Goal: Task Accomplishment & Management: Manage account settings

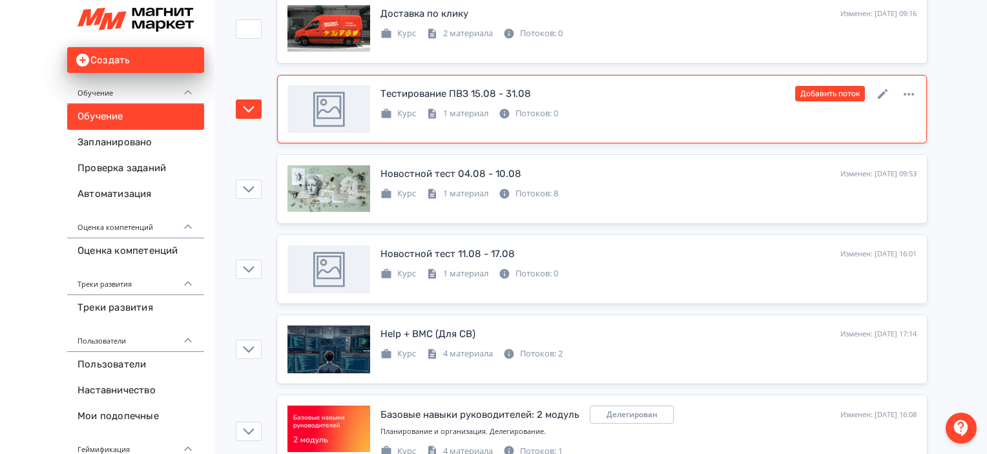
scroll to position [180, 0]
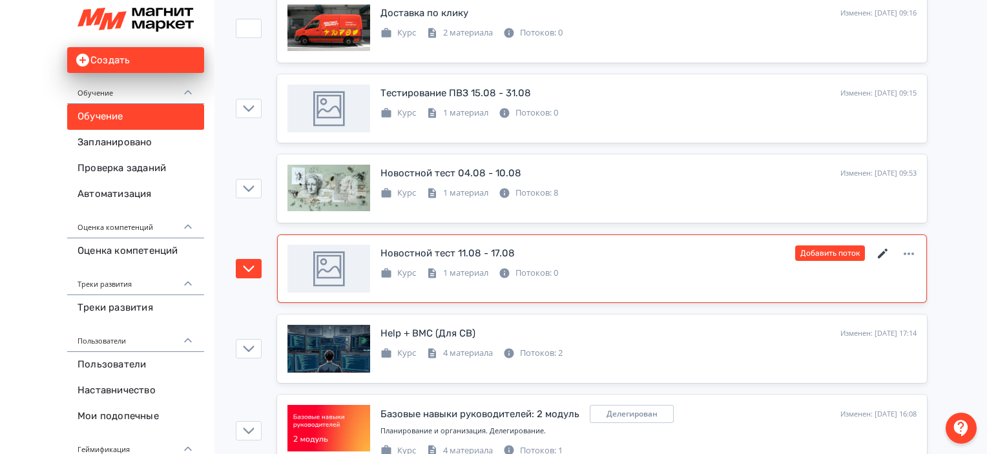
click at [881, 247] on icon at bounding box center [882, 253] width 15 height 15
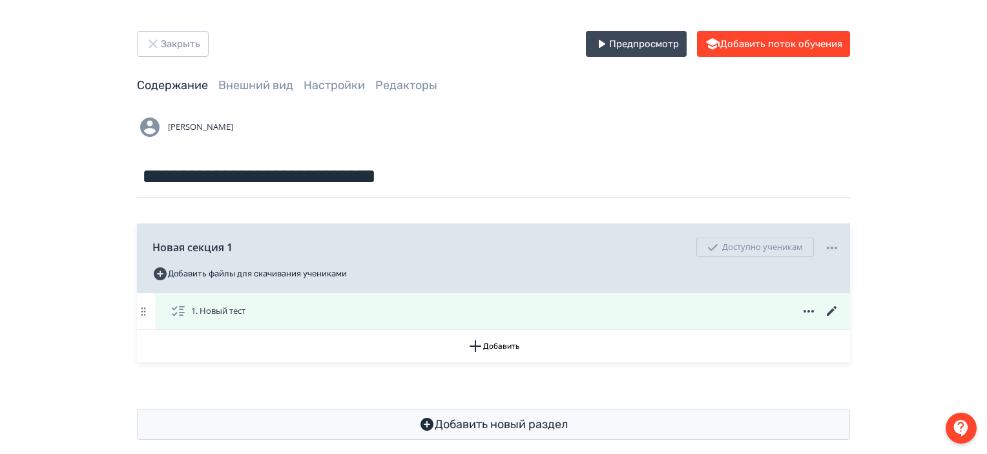
click at [829, 307] on icon at bounding box center [831, 311] width 15 height 15
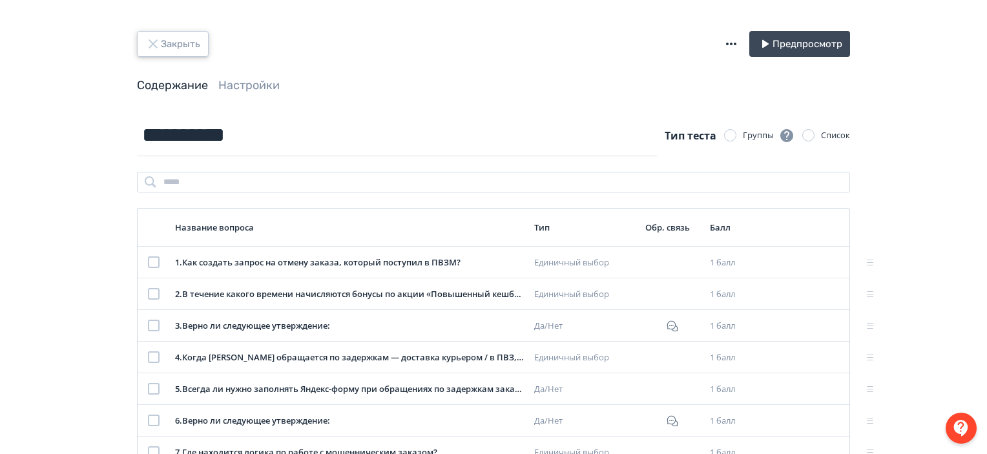
click at [162, 38] on button "Закрыть" at bounding box center [173, 44] width 72 height 26
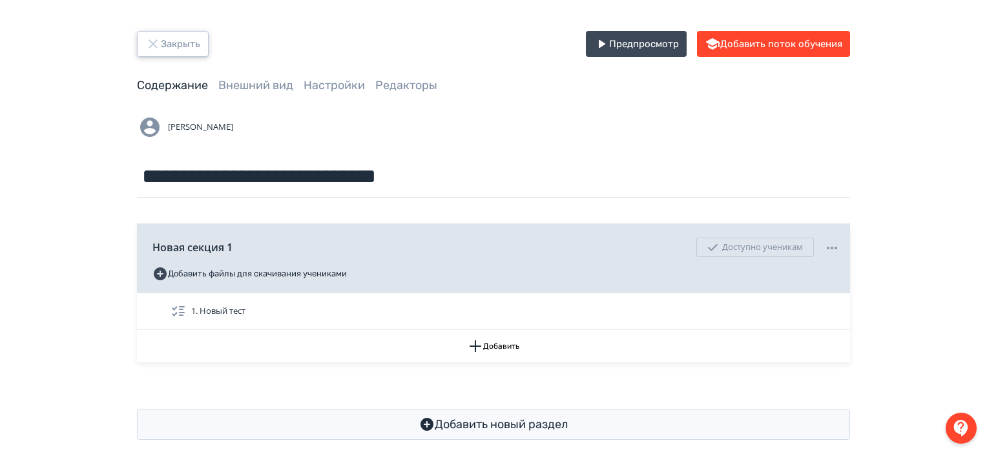
click at [162, 38] on button "Закрыть" at bounding box center [173, 44] width 72 height 26
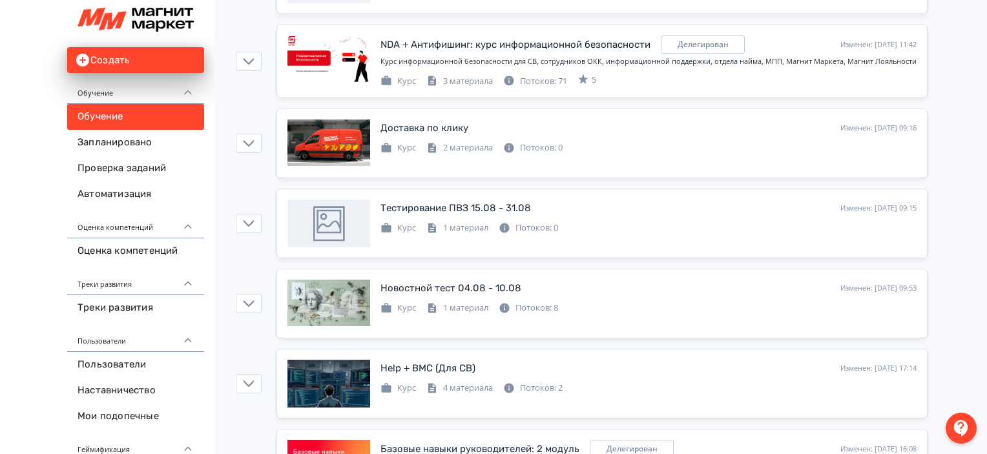
scroll to position [266, 0]
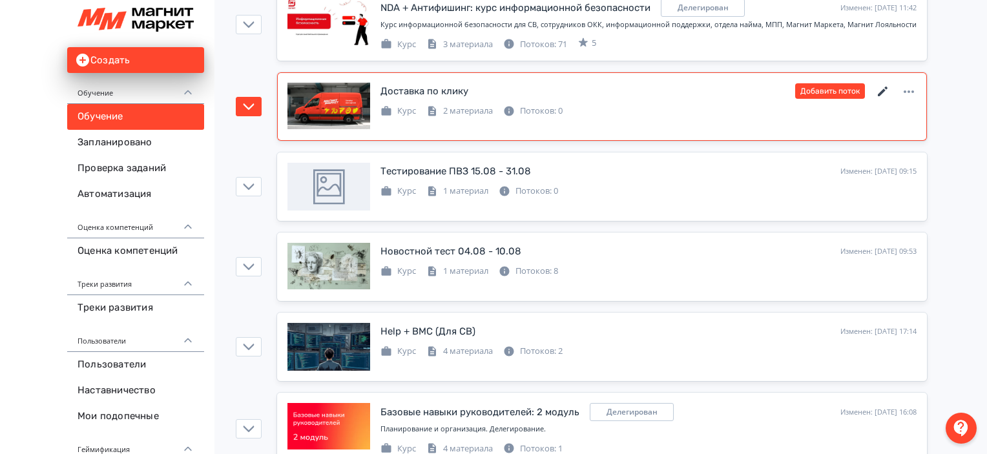
click at [887, 94] on icon at bounding box center [882, 91] width 15 height 15
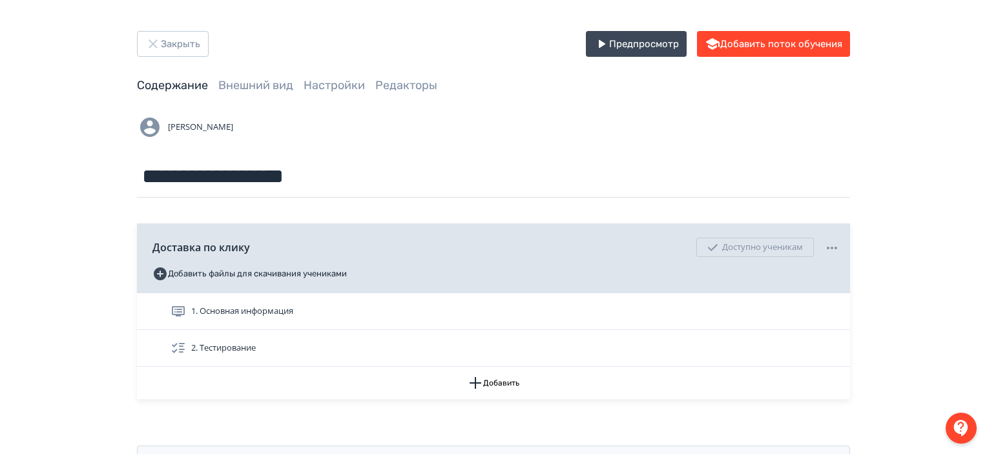
click at [608, 110] on div "**********" at bounding box center [493, 254] width 775 height 446
click at [570, 136] on div "[PERSON_NAME]" at bounding box center [493, 127] width 713 height 26
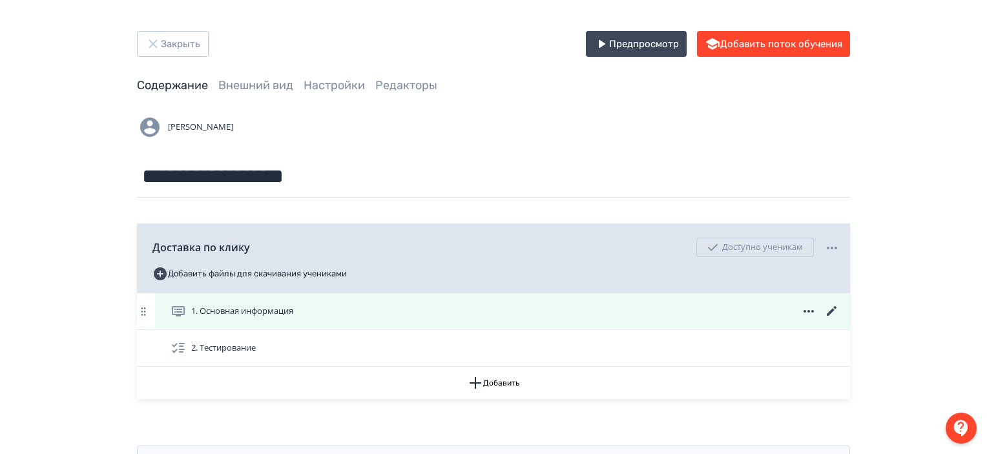
click at [830, 310] on icon at bounding box center [832, 311] width 10 height 10
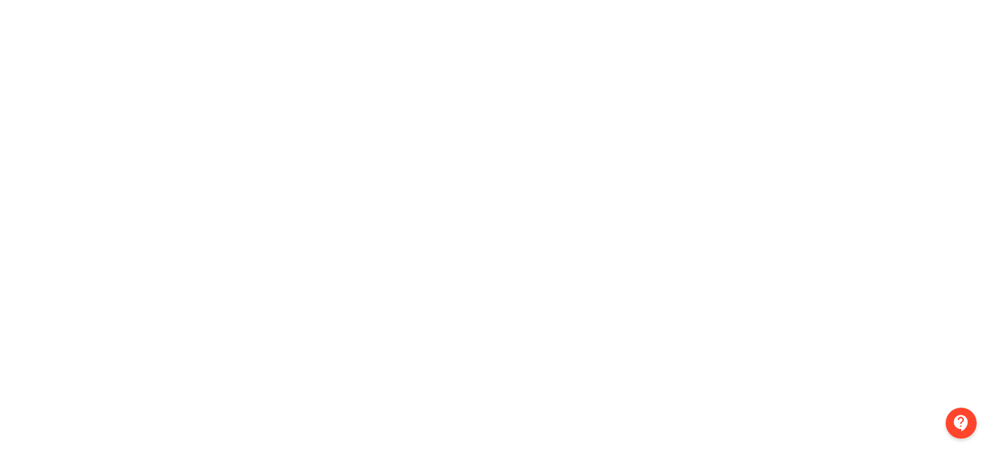
scroll to position [0, 3]
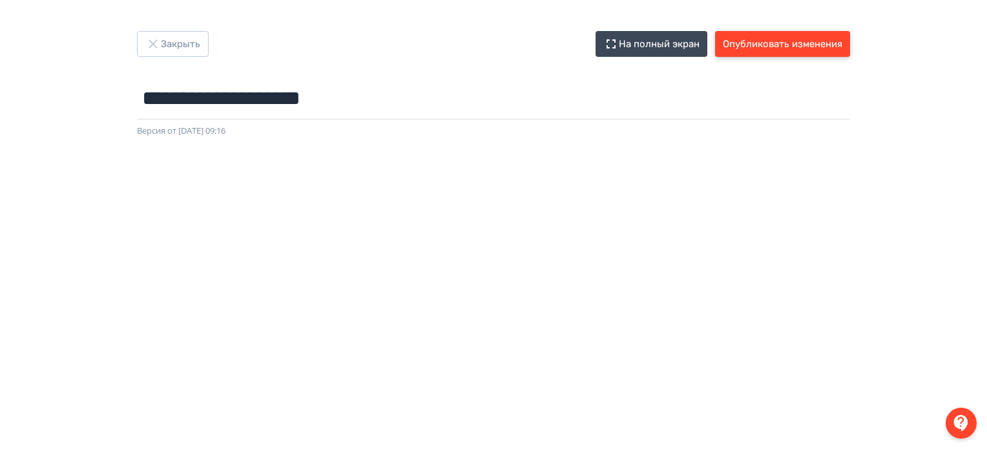
click at [806, 36] on button "Опубликовать изменения" at bounding box center [782, 44] width 135 height 26
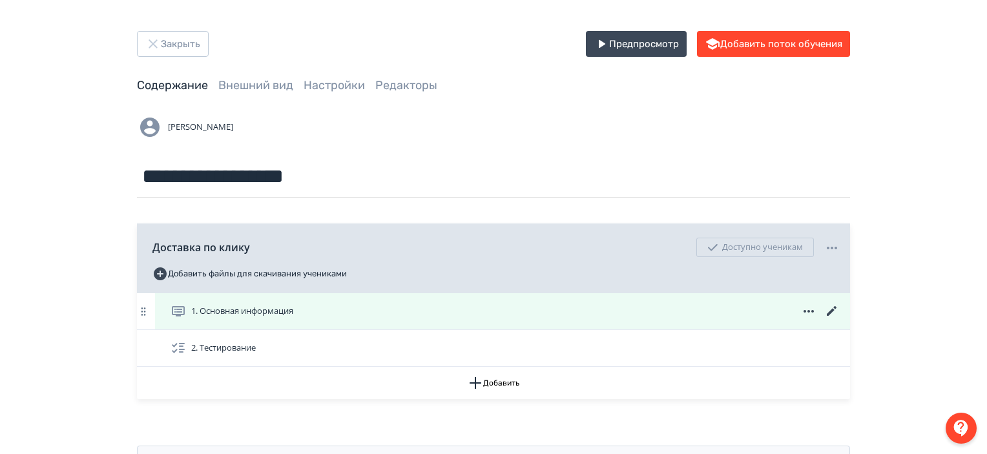
click at [747, 313] on div "1. Основная информация" at bounding box center [504, 311] width 669 height 15
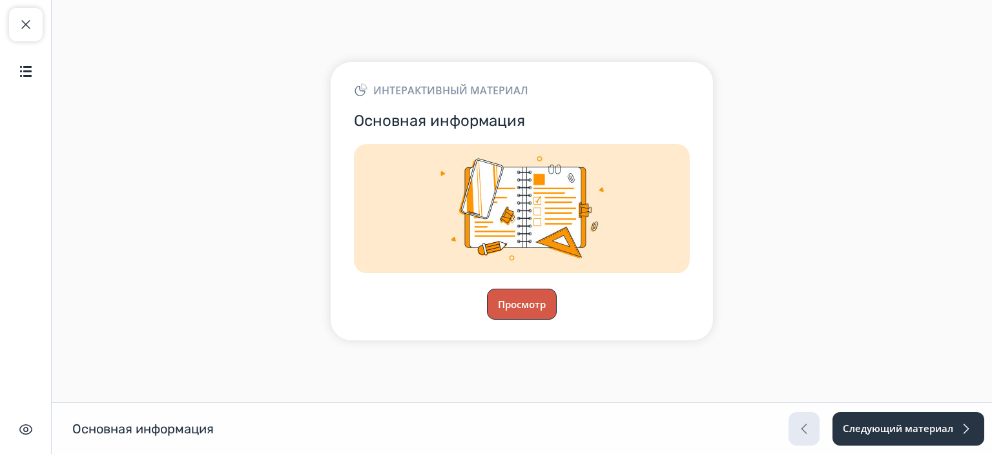
click at [530, 316] on button "Просмотр" at bounding box center [522, 304] width 70 height 31
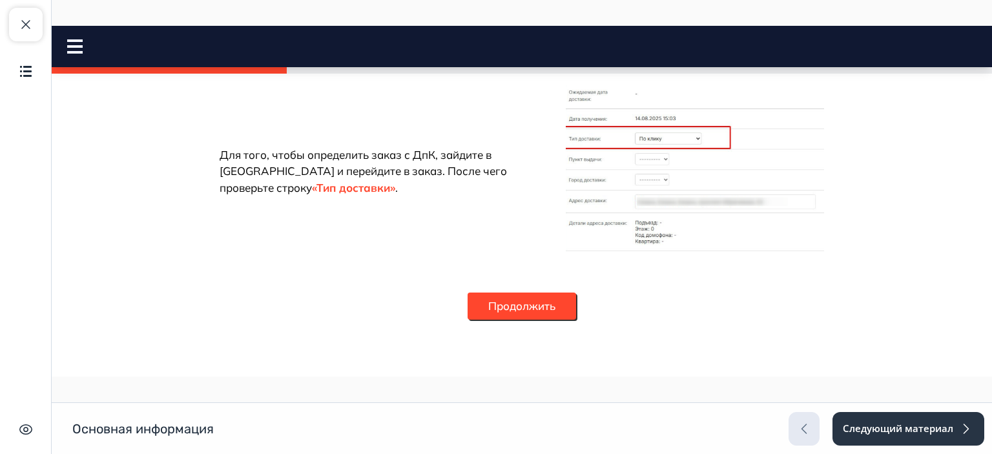
scroll to position [2079, 0]
click at [553, 297] on button "Продолжить" at bounding box center [522, 306] width 108 height 27
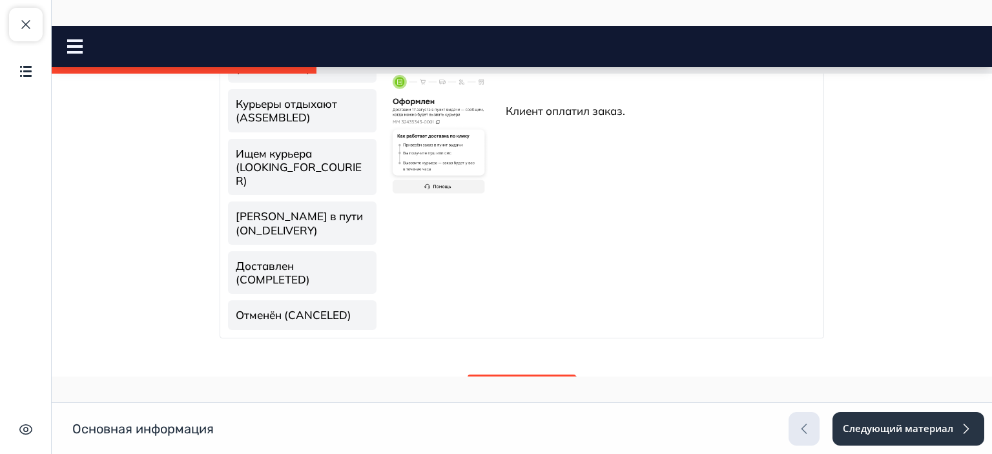
scroll to position [337, 0]
click at [325, 222] on link "Курьер в пути (ON_DELIVERY)" at bounding box center [302, 221] width 149 height 43
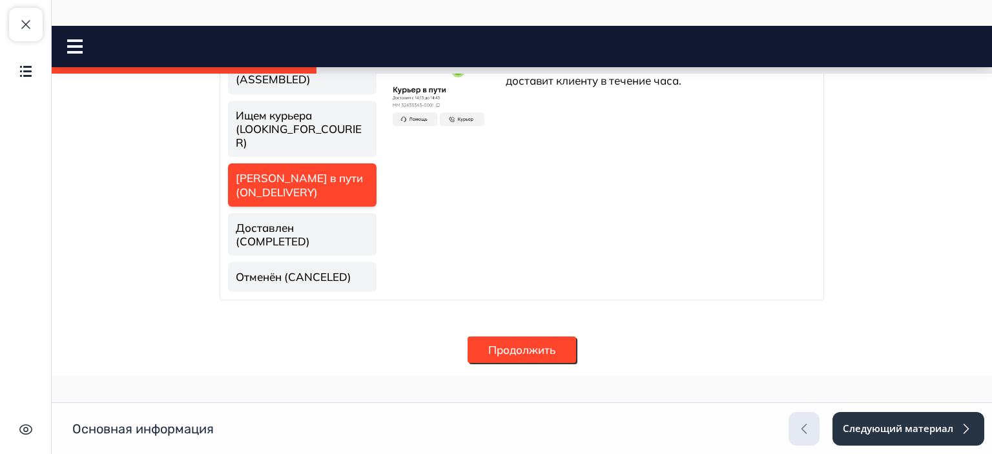
scroll to position [416, 0]
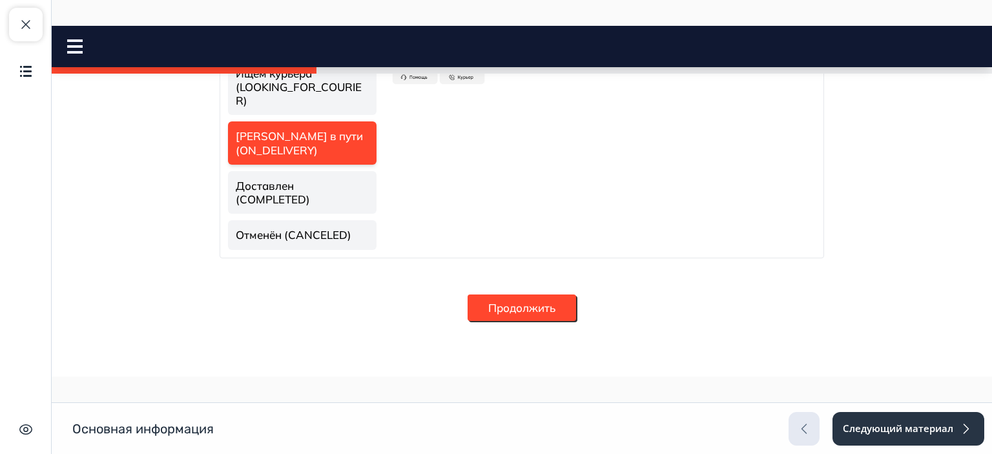
click at [568, 309] on button "Продолжить" at bounding box center [522, 307] width 108 height 27
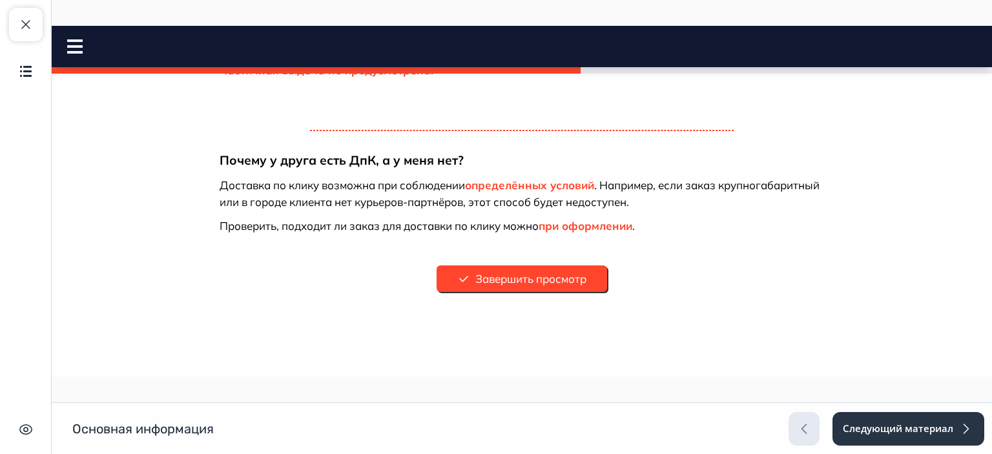
scroll to position [678, 0]
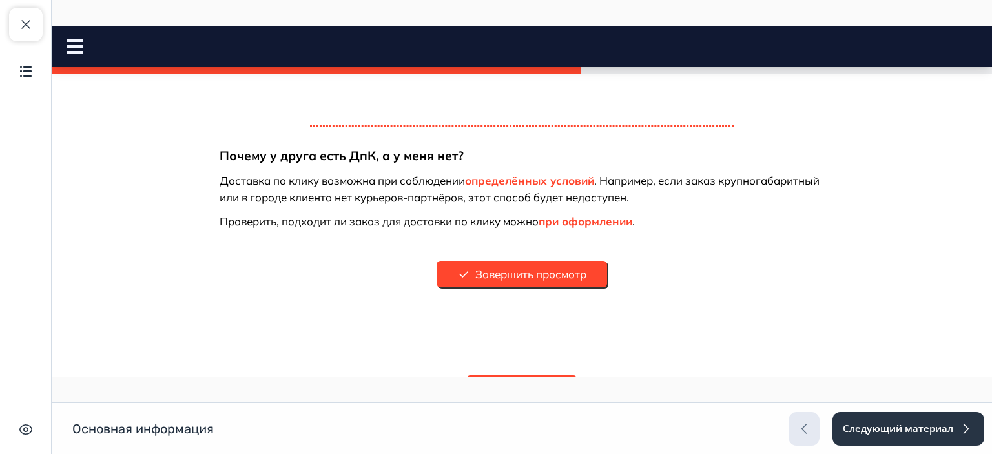
click at [501, 286] on button "Завершить просмотр" at bounding box center [522, 274] width 170 height 27
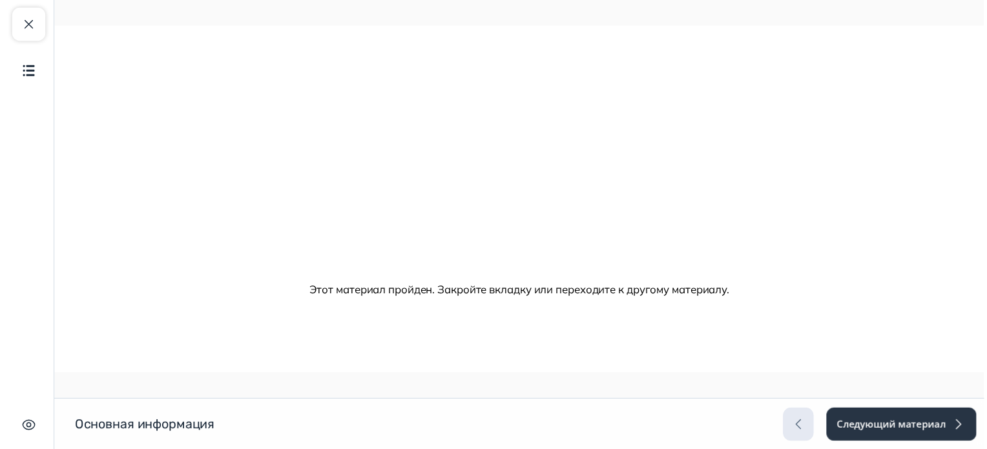
scroll to position [0, 0]
click at [35, 30] on button "Закрыть курс" at bounding box center [26, 25] width 34 height 34
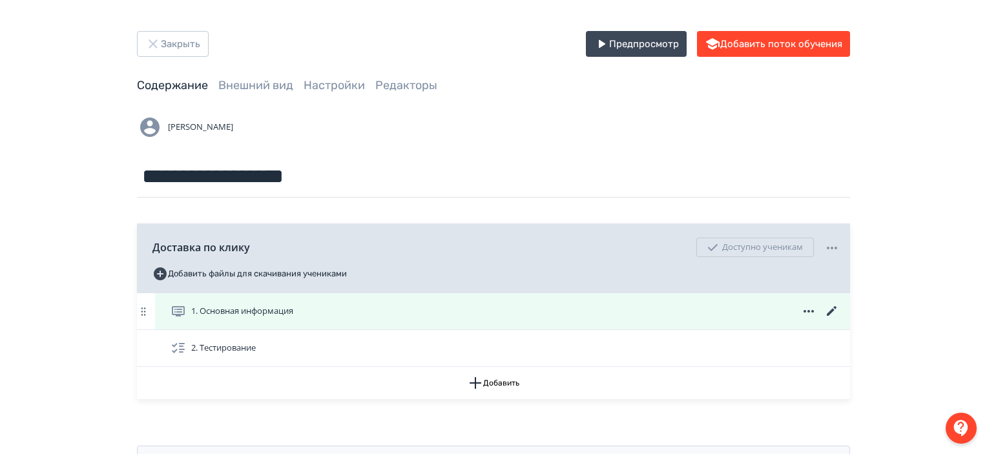
click at [832, 314] on icon at bounding box center [831, 311] width 15 height 15
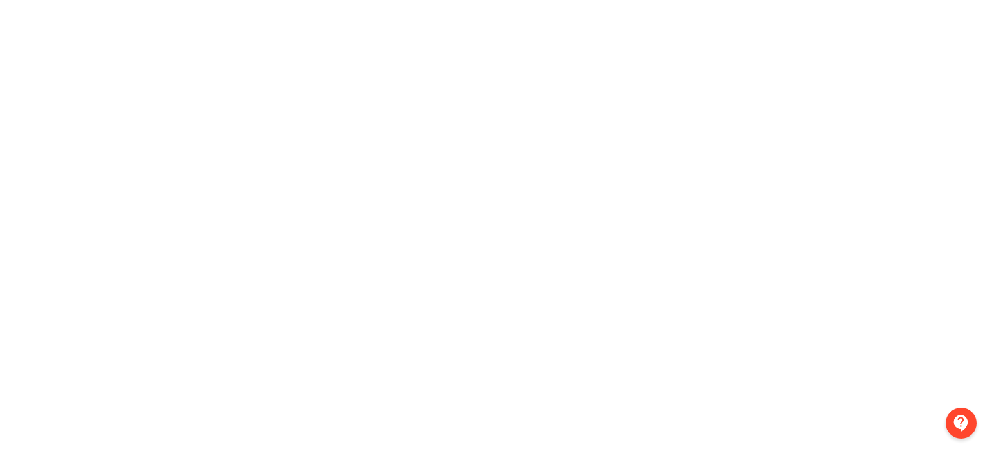
scroll to position [0, 3]
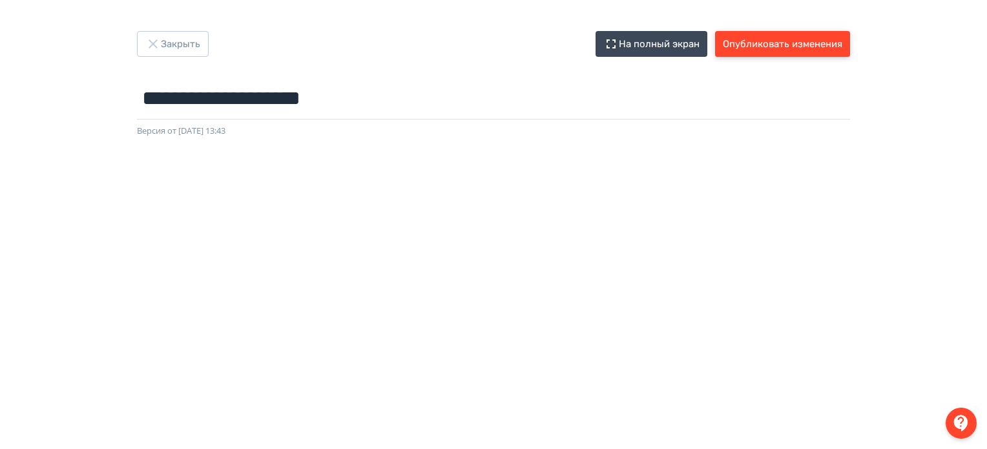
click at [806, 39] on button "Опубликовать изменения" at bounding box center [782, 44] width 135 height 26
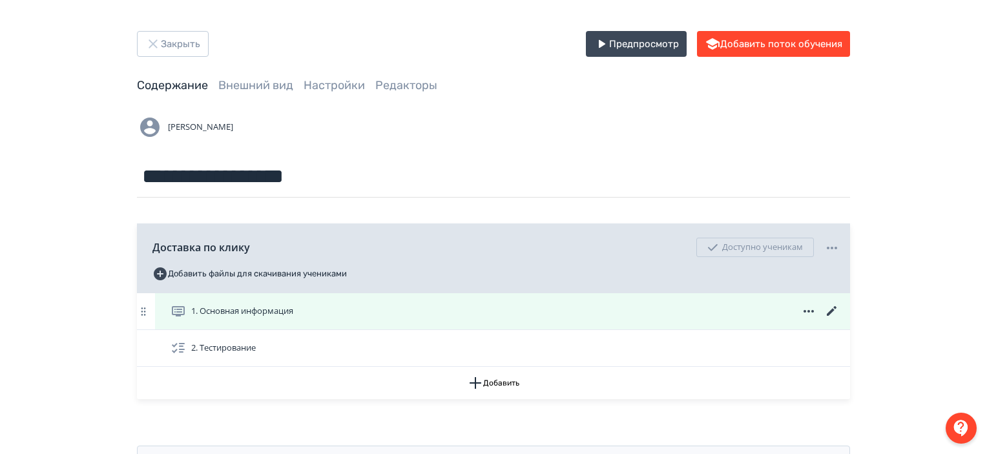
click at [832, 311] on icon at bounding box center [832, 311] width 10 height 10
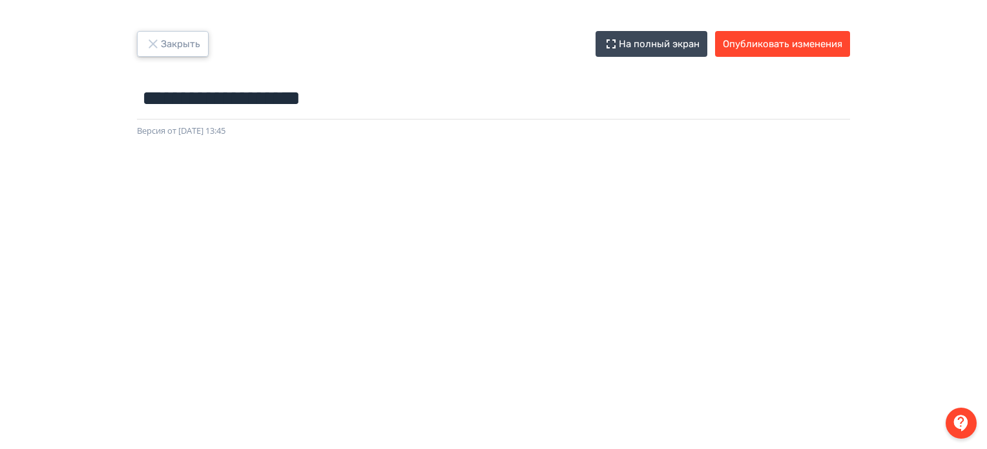
click at [181, 50] on button "Закрыть" at bounding box center [173, 44] width 72 height 26
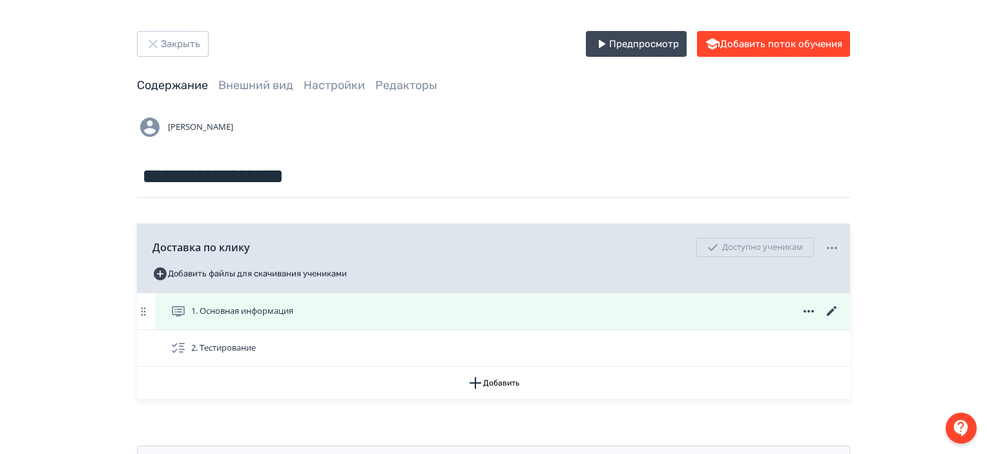
click at [599, 315] on div "1. Основная информация" at bounding box center [504, 311] width 669 height 15
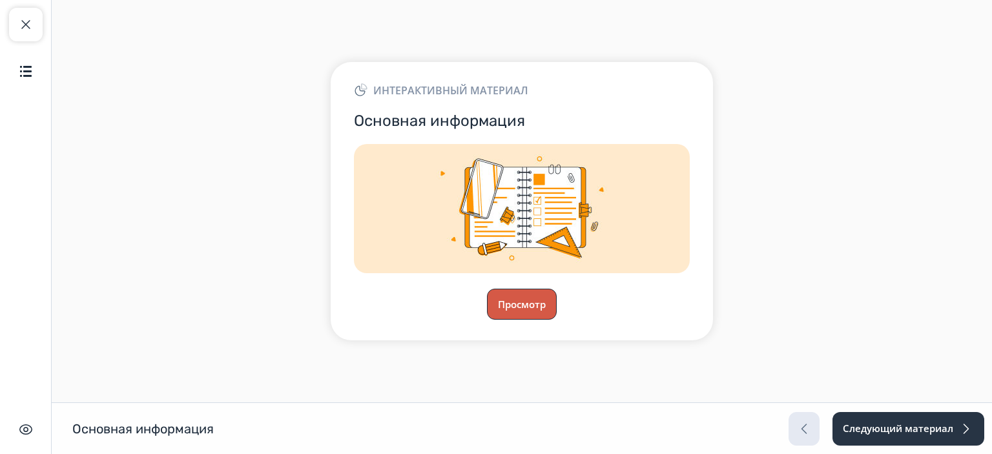
click at [511, 306] on button "Просмотр" at bounding box center [522, 304] width 70 height 31
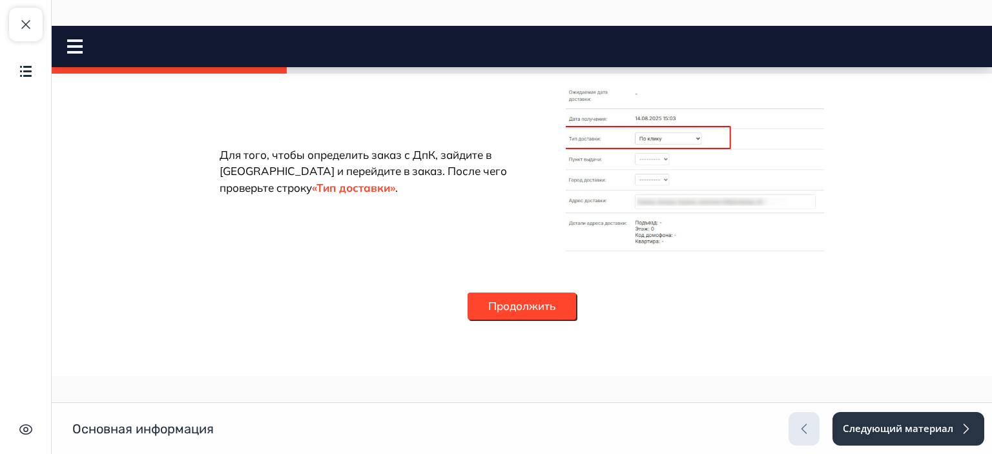
scroll to position [2079, 0]
click at [532, 318] on button "Продолжить" at bounding box center [522, 306] width 108 height 27
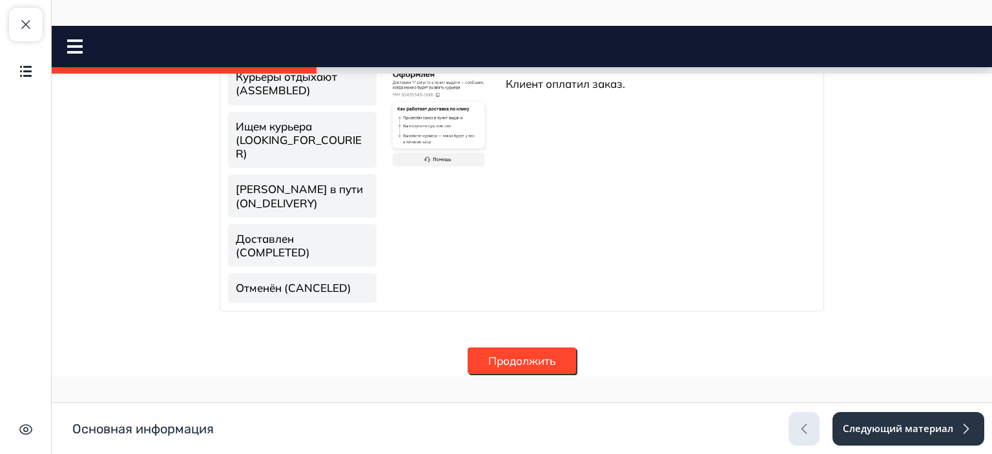
scroll to position [416, 0]
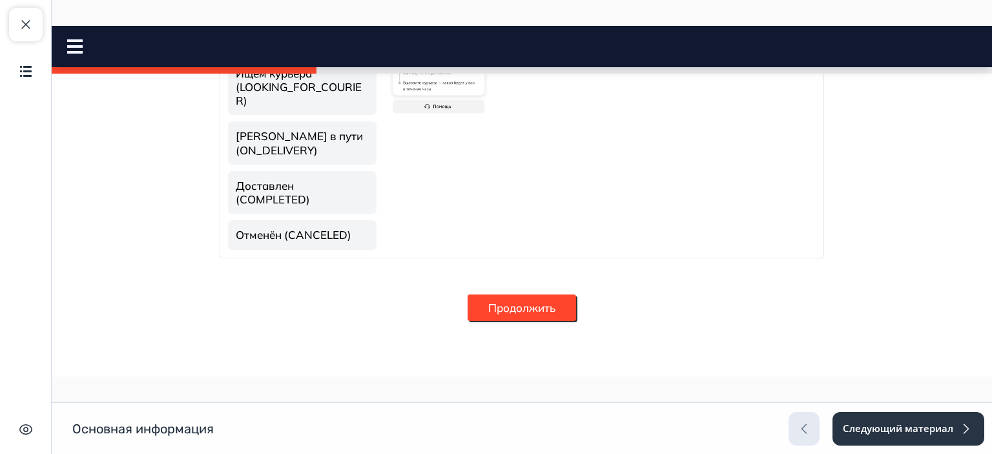
click at [548, 305] on button "Продолжить" at bounding box center [522, 307] width 108 height 27
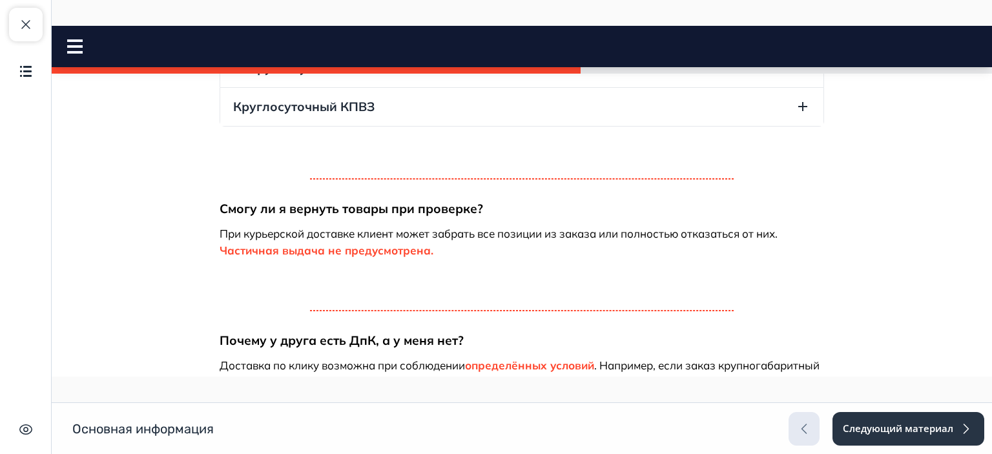
scroll to position [660, 0]
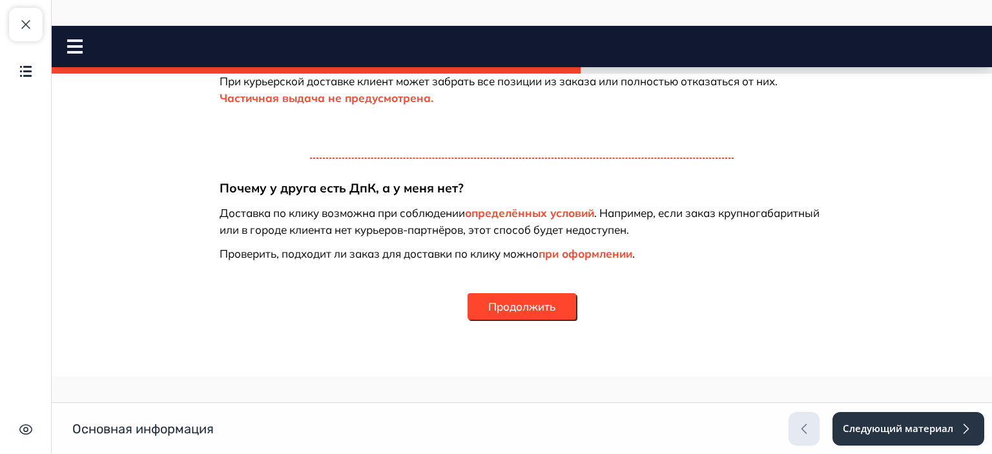
click at [555, 312] on button "Продолжить" at bounding box center [522, 306] width 108 height 27
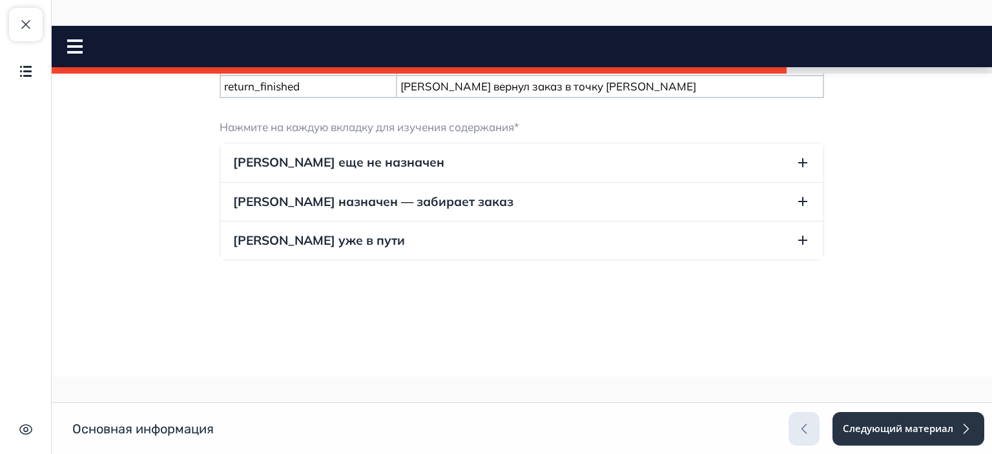
scroll to position [1160, 0]
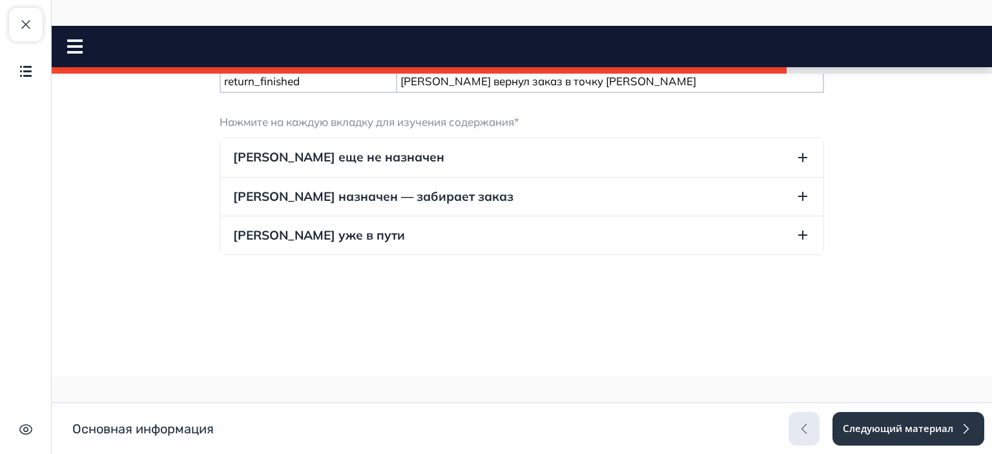
click at [493, 176] on button "Курьер еще не назначен" at bounding box center [521, 157] width 603 height 38
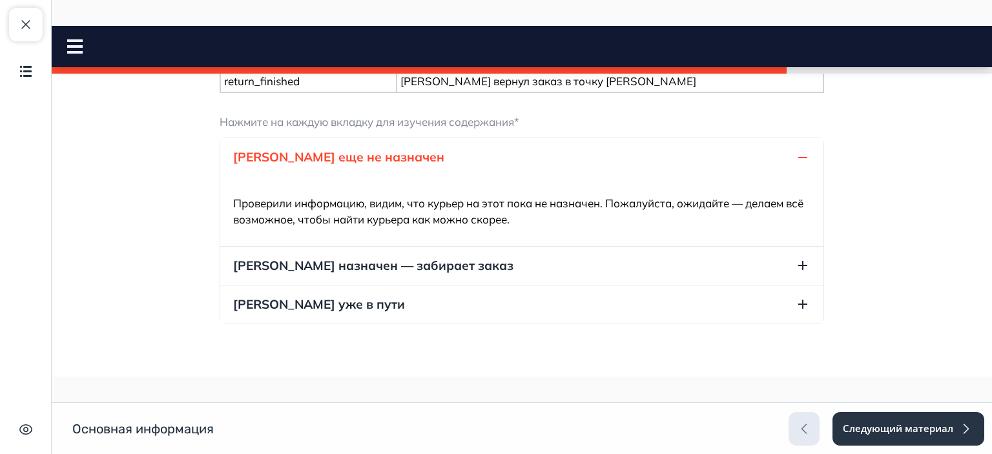
scroll to position [1173, 0]
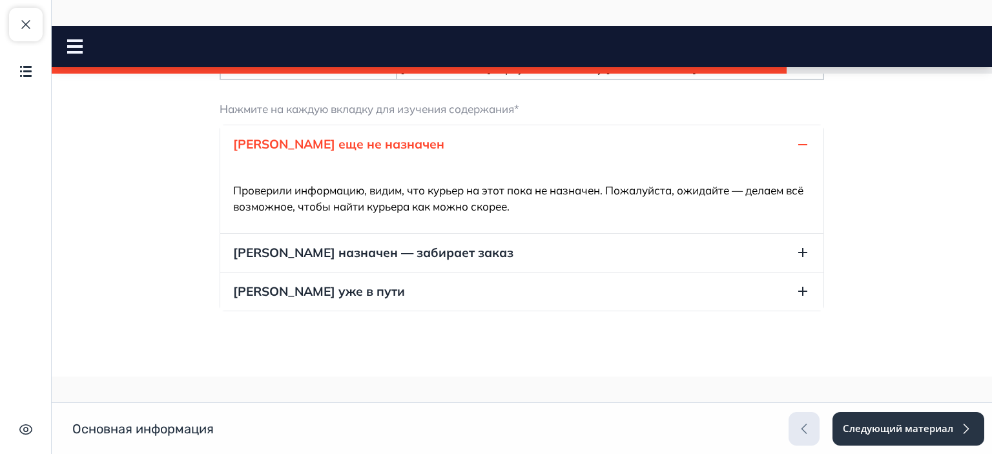
click at [508, 163] on button "Курьер еще не назначен" at bounding box center [521, 144] width 603 height 38
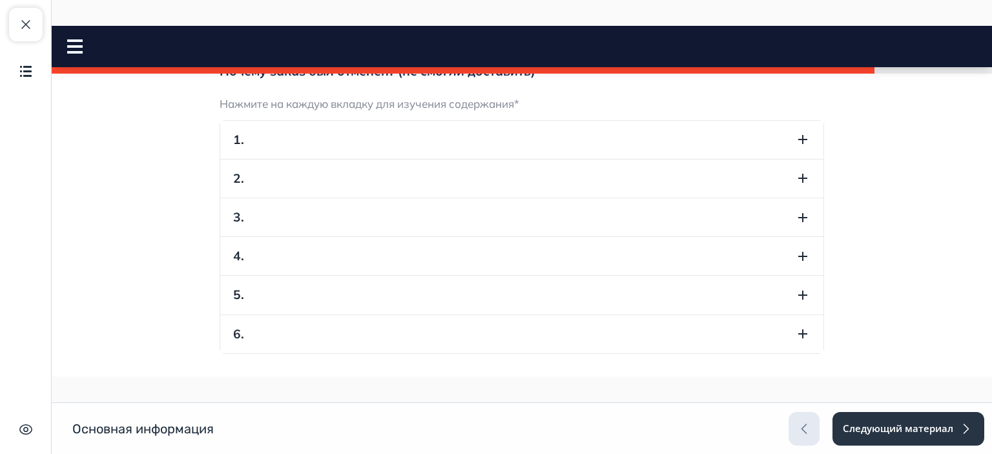
scroll to position [1443, 0]
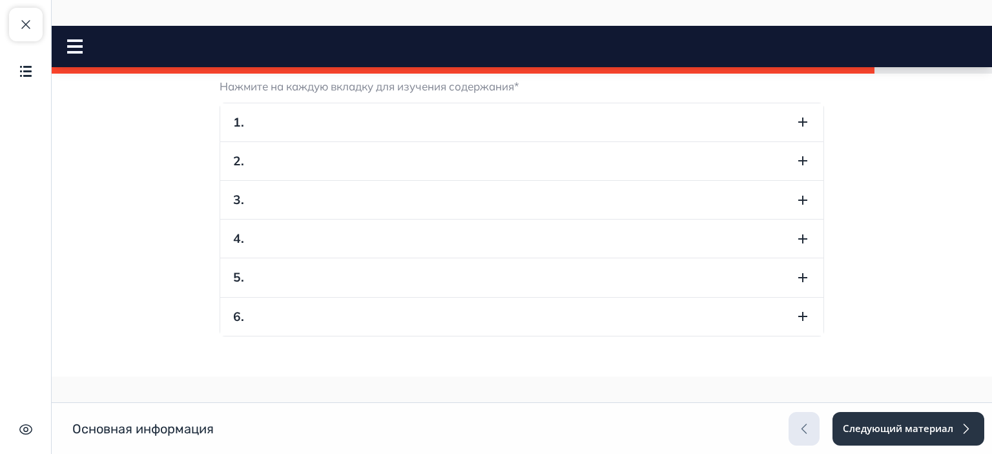
click at [554, 141] on button "1." at bounding box center [521, 122] width 603 height 38
click at [570, 57] on button "2." at bounding box center [521, 38] width 603 height 38
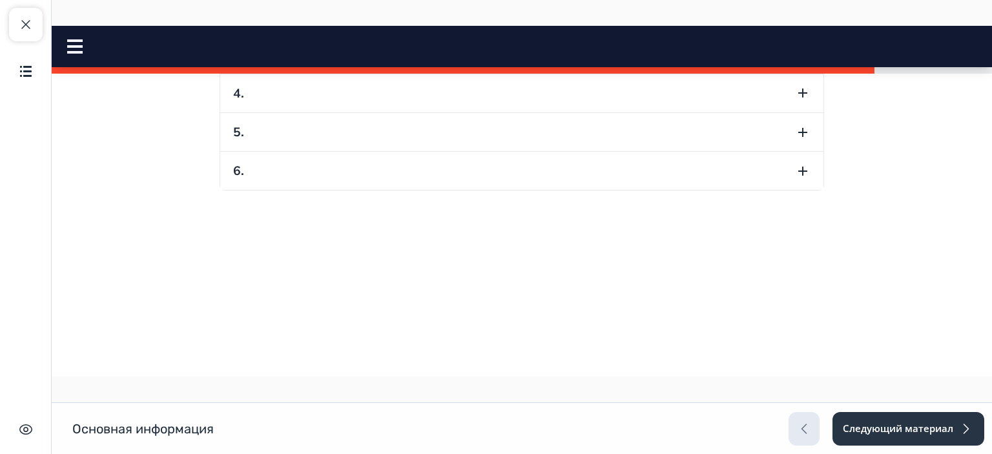
scroll to position [1629, 0]
click at [570, 87] on button "3." at bounding box center [521, 67] width 603 height 38
click at [509, 172] on button "4." at bounding box center [521, 153] width 603 height 38
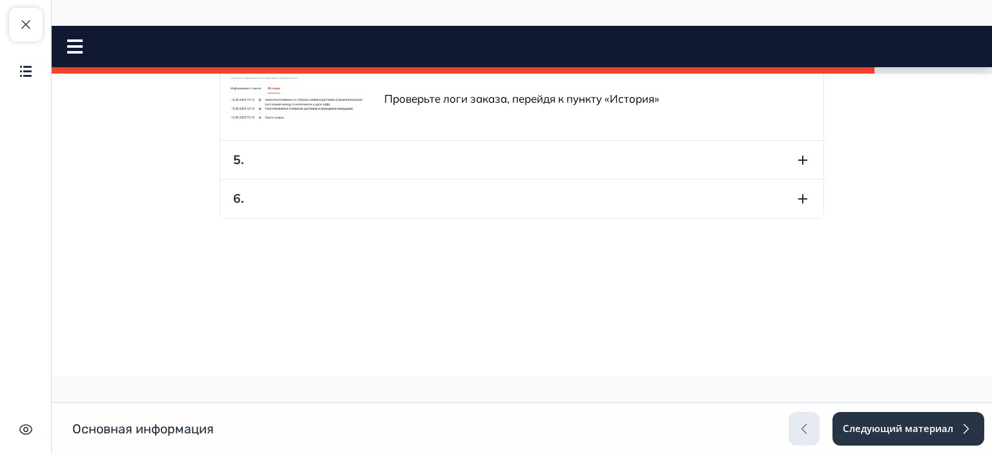
click at [437, 179] on button "5." at bounding box center [521, 160] width 603 height 38
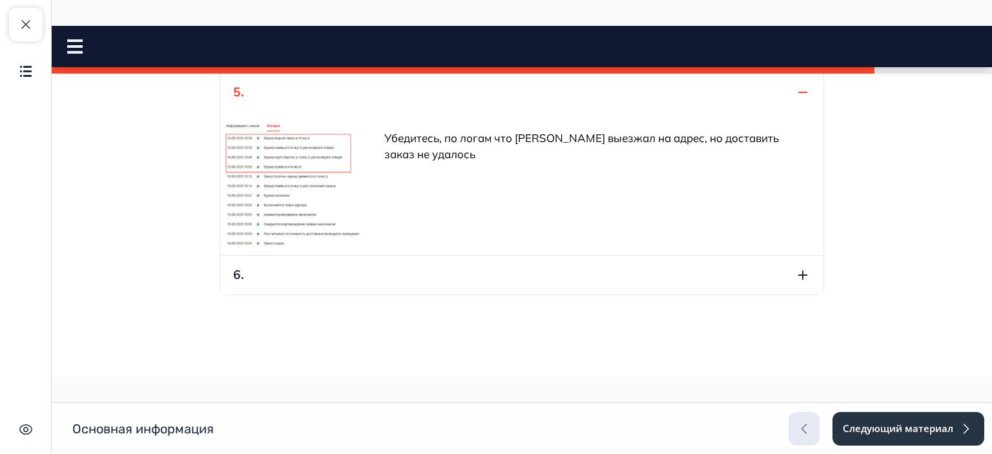
click at [438, 294] on button "6." at bounding box center [521, 275] width 603 height 38
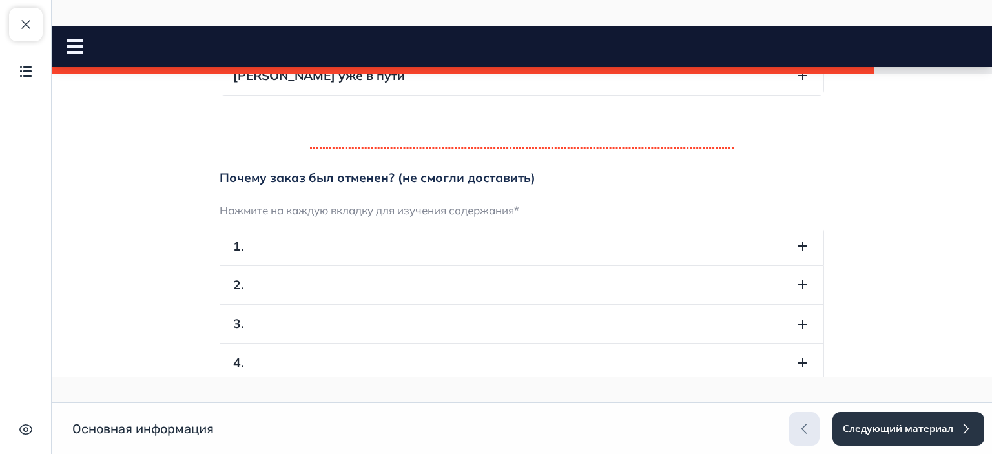
scroll to position [1481, 0]
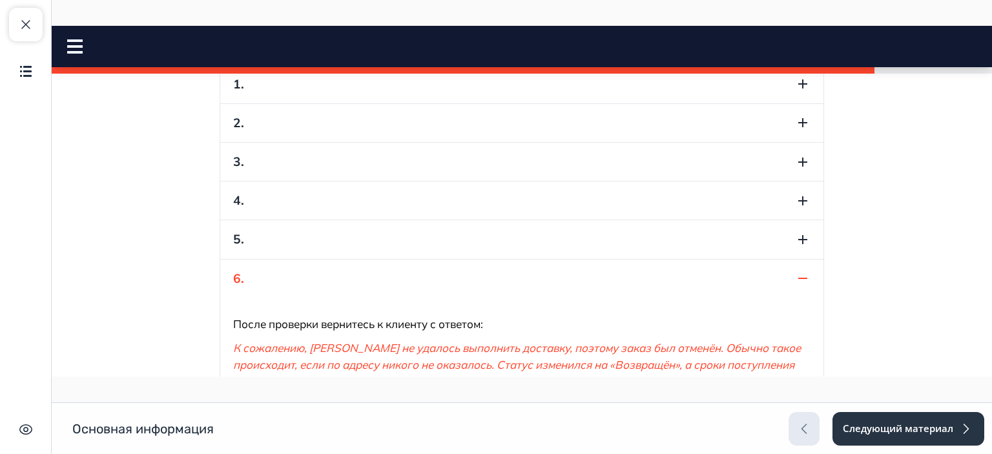
click at [613, 142] on button "2." at bounding box center [521, 123] width 603 height 38
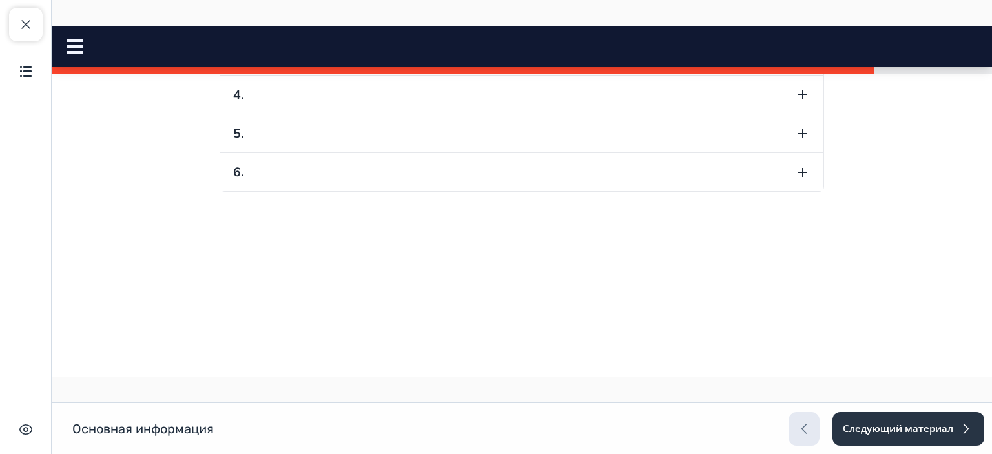
scroll to position [1642, 0]
click at [613, 74] on button "3." at bounding box center [521, 55] width 603 height 38
click at [572, 160] on button "4." at bounding box center [521, 140] width 603 height 38
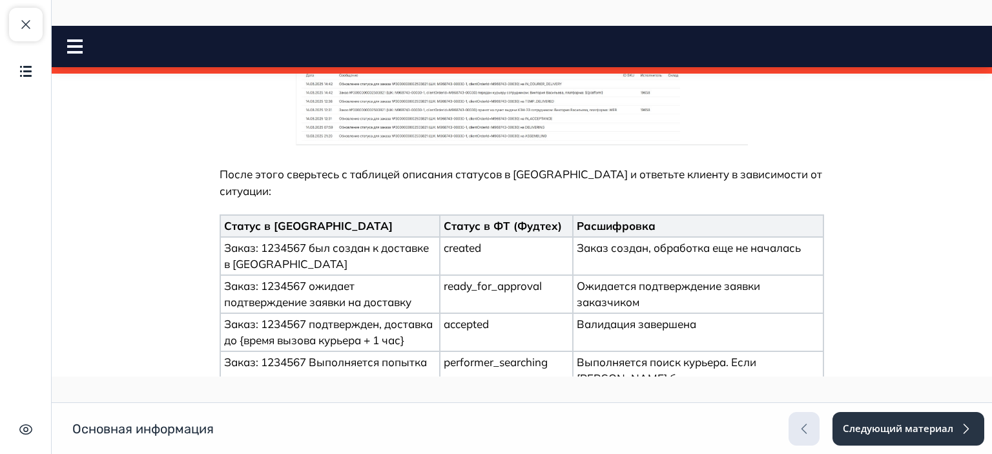
scroll to position [287, 0]
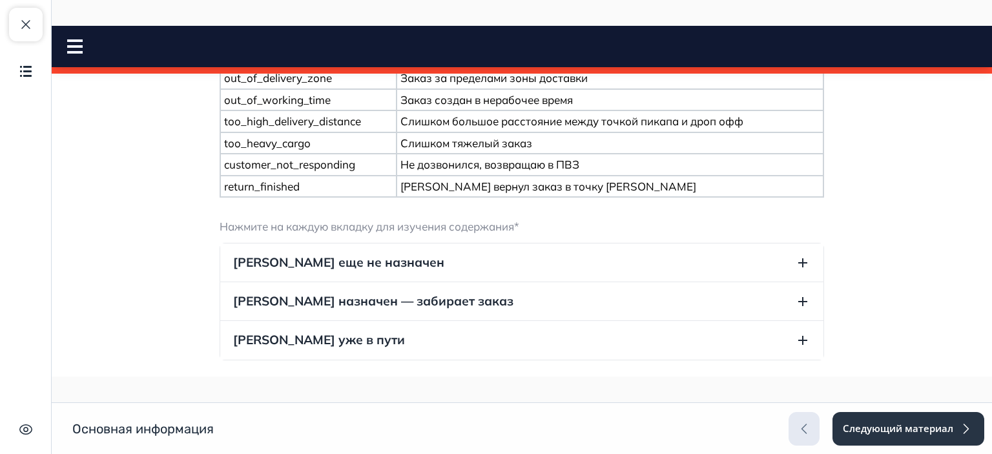
scroll to position [1143, 0]
click at [725, 255] on button "Курьер еще не назначен" at bounding box center [521, 262] width 603 height 38
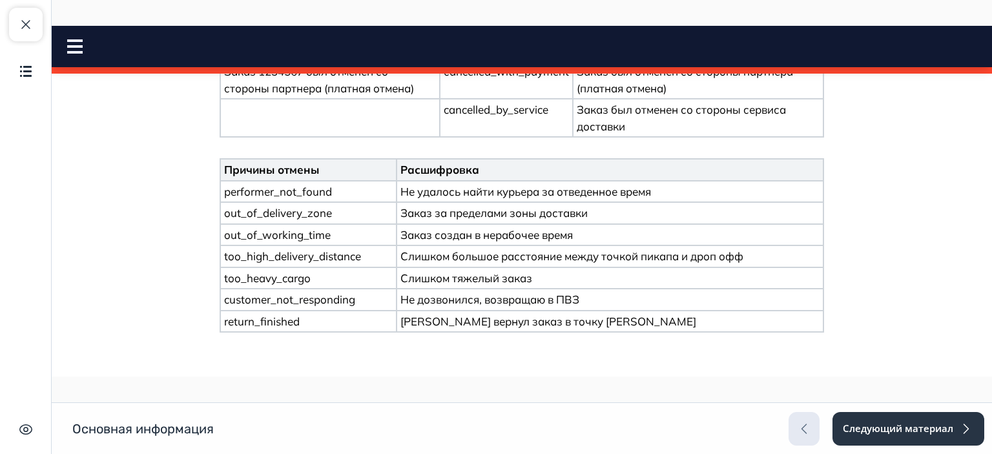
scroll to position [995, 0]
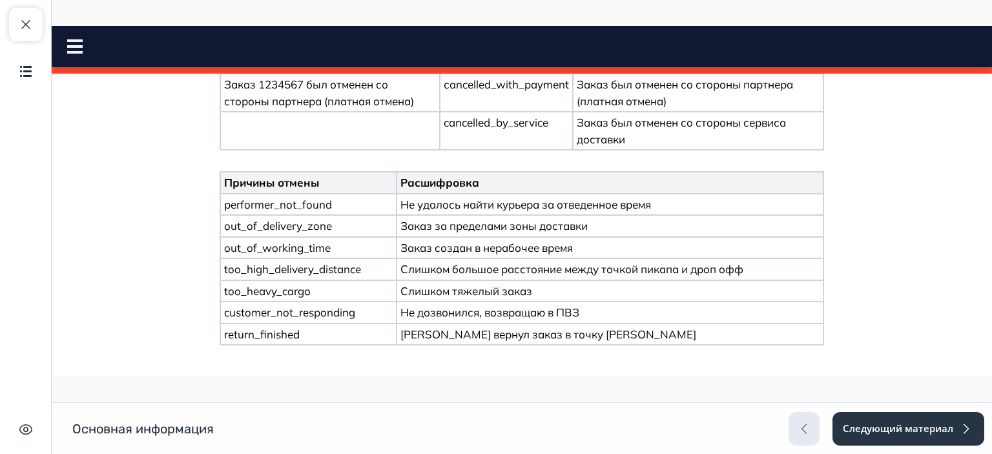
click at [318, 219] on p "out_of_delivery_zone" at bounding box center [308, 226] width 169 height 17
copy p "out_of_delivery_zone"
click at [462, 222] on p "Заказ за пределами зоны доставки" at bounding box center [609, 226] width 419 height 17
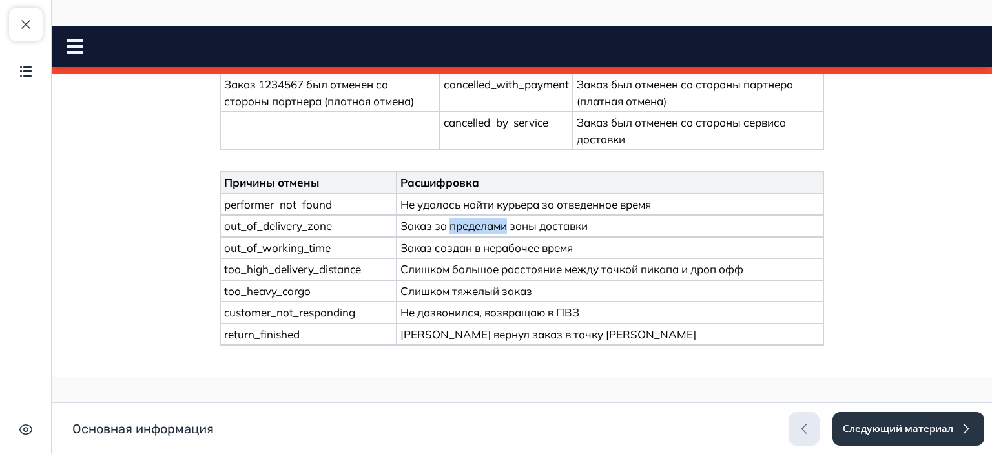
click at [462, 222] on p "Заказ за пределами зоны доставки" at bounding box center [609, 226] width 419 height 17
copy p "Заказ за пределами зоны доставки"
click at [282, 287] on p "too_heavy_cargo" at bounding box center [308, 291] width 169 height 17
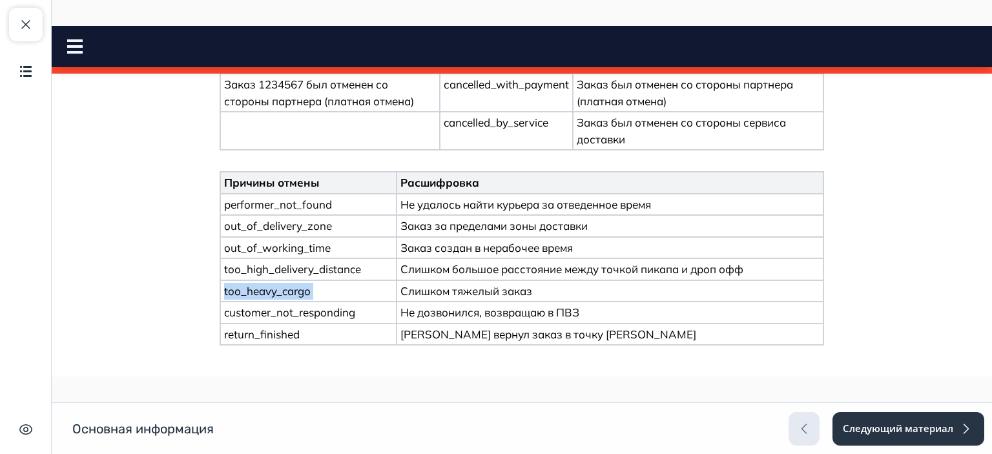
click at [282, 287] on p "too_heavy_cargo" at bounding box center [308, 291] width 169 height 17
copy p "too_heavy_cargo"
click at [483, 283] on p "Слишком тяжелый заказ" at bounding box center [609, 291] width 419 height 17
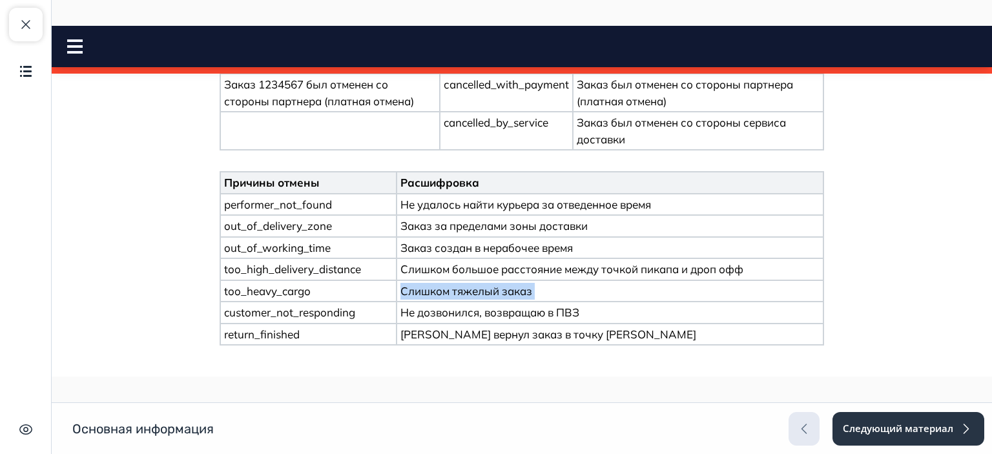
click at [483, 283] on p "Слишком тяжелый заказ" at bounding box center [609, 291] width 419 height 17
copy p "Слишком тяжелый заказ"
click at [286, 327] on p "return_finished" at bounding box center [308, 334] width 169 height 17
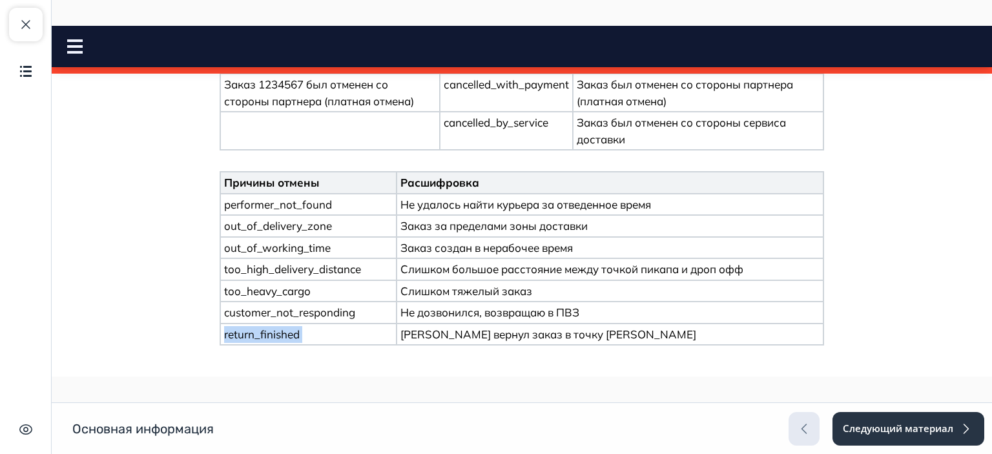
click at [286, 327] on p "return_finished" at bounding box center [308, 334] width 169 height 17
copy p "return_finished"
click at [510, 326] on p "Курьер вернул заказ в точку А" at bounding box center [609, 334] width 419 height 17
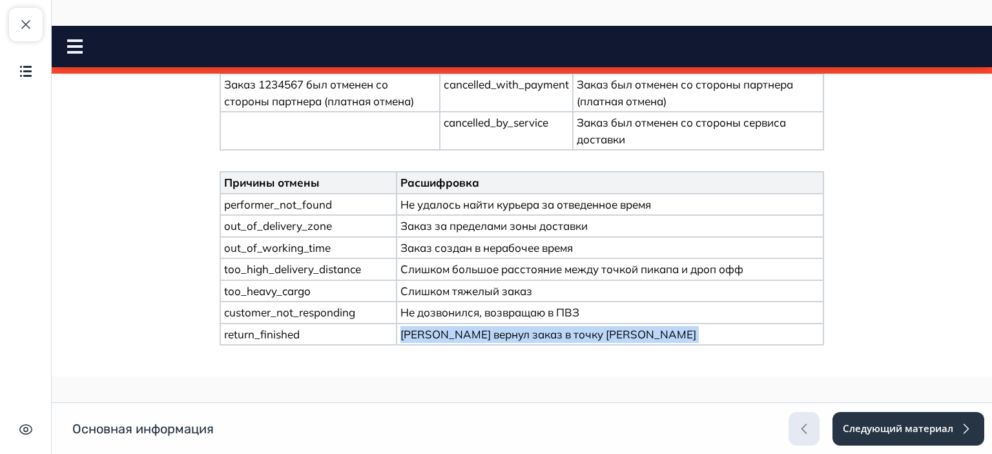
click at [510, 326] on p "Курьер вернул заказ в точку А" at bounding box center [609, 334] width 419 height 17
copy div "Курьер вернул заказ в точку А"
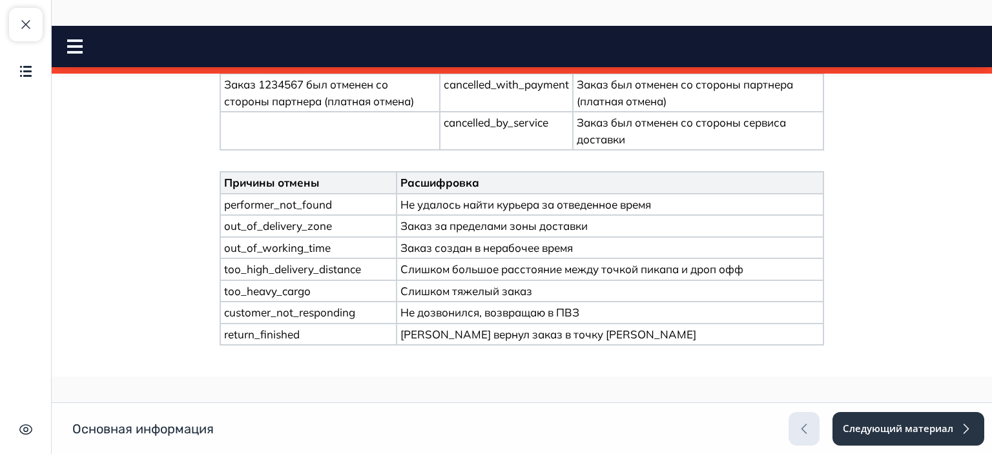
click at [305, 242] on p "out_of_working_time" at bounding box center [308, 248] width 169 height 17
click at [325, 263] on p "too_high_delivery_distance" at bounding box center [308, 269] width 169 height 17
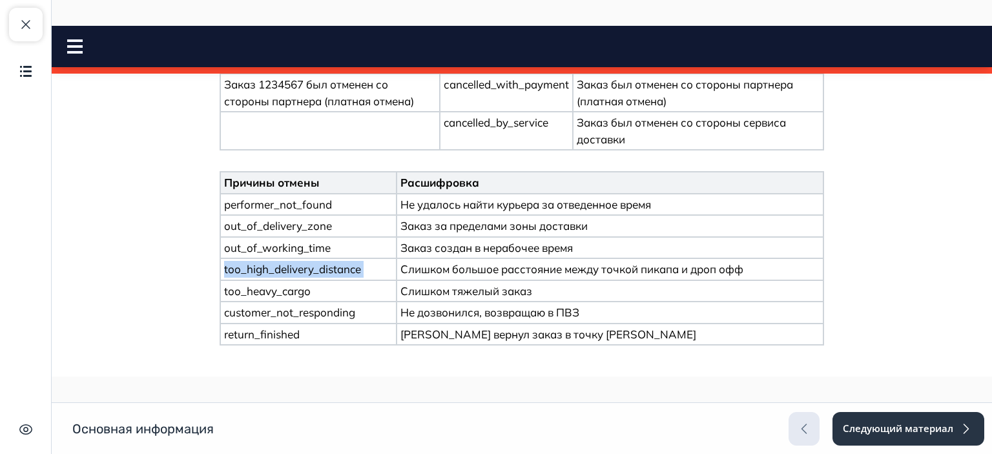
click at [325, 263] on p "too_high_delivery_distance" at bounding box center [308, 269] width 169 height 17
copy p "too_high_delivery_distance"
click at [439, 262] on p "Слишком большое расстояние между точкой пикапа и дроп офф" at bounding box center [609, 269] width 419 height 17
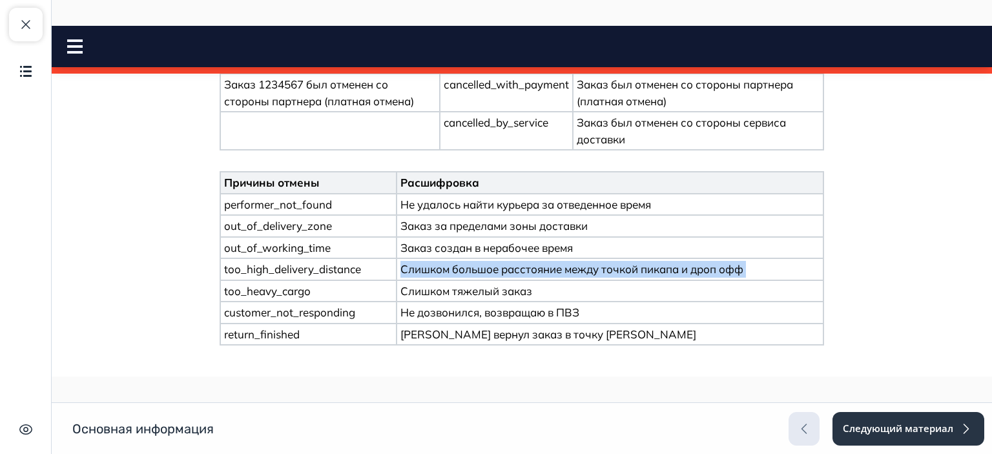
click at [439, 262] on p "Слишком большое расстояние между точкой пикапа и дроп офф" at bounding box center [609, 269] width 419 height 17
copy p "Слишком большое расстояние между точкой пикапа и дроп офф"
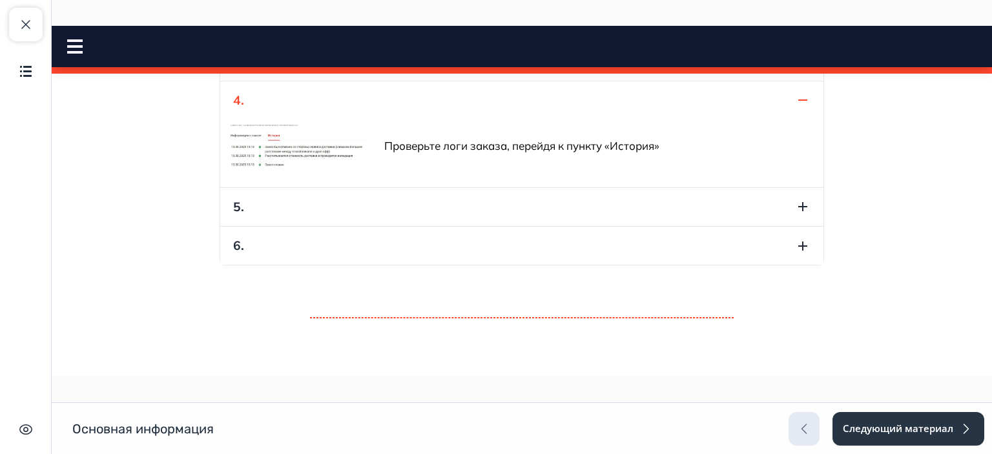
scroll to position [1741, 0]
click at [567, 103] on button "4." at bounding box center [521, 98] width 603 height 38
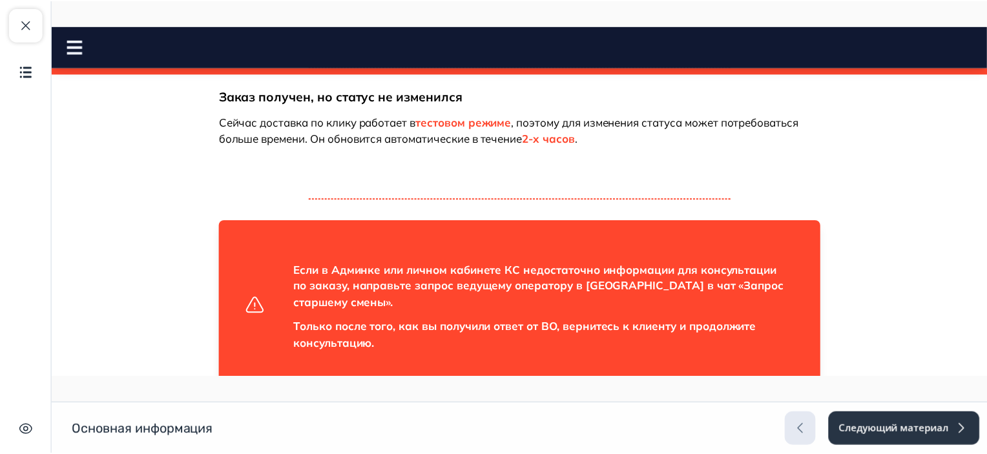
scroll to position [1921, 0]
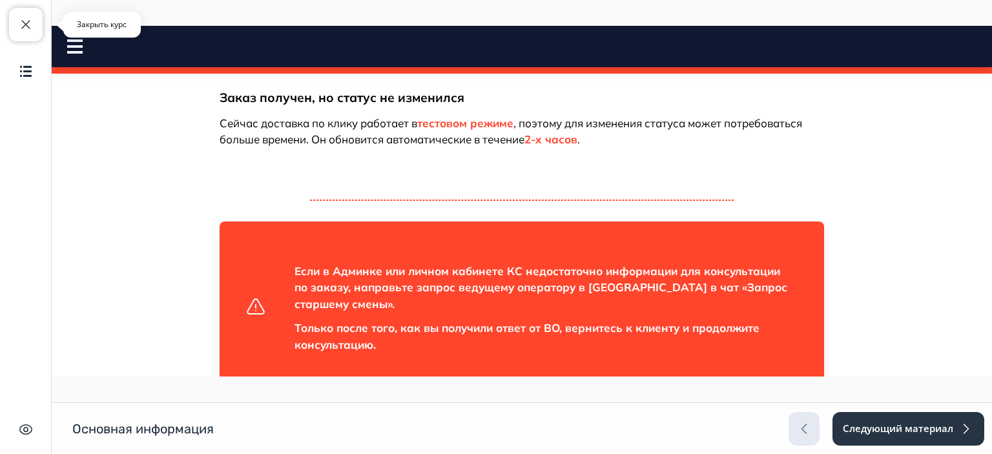
click at [34, 33] on button "Закрыть курс" at bounding box center [26, 25] width 34 height 34
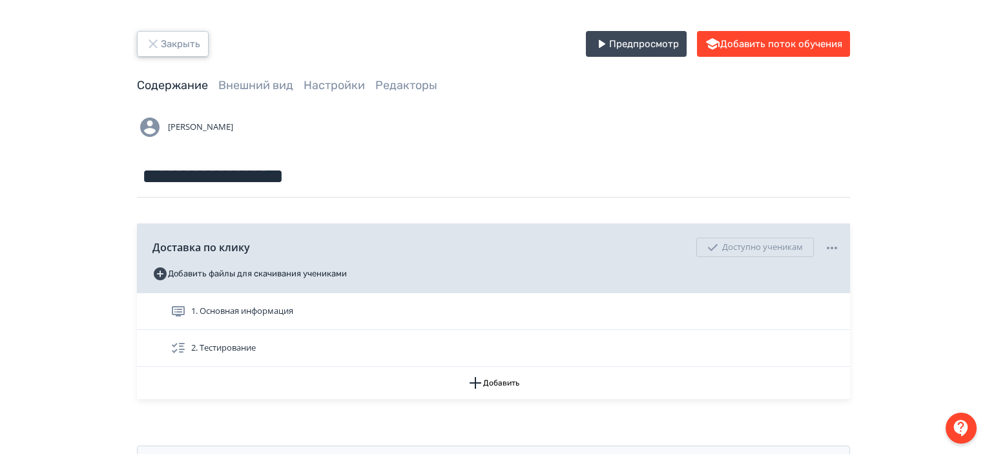
click at [185, 45] on button "Закрыть" at bounding box center [173, 44] width 72 height 26
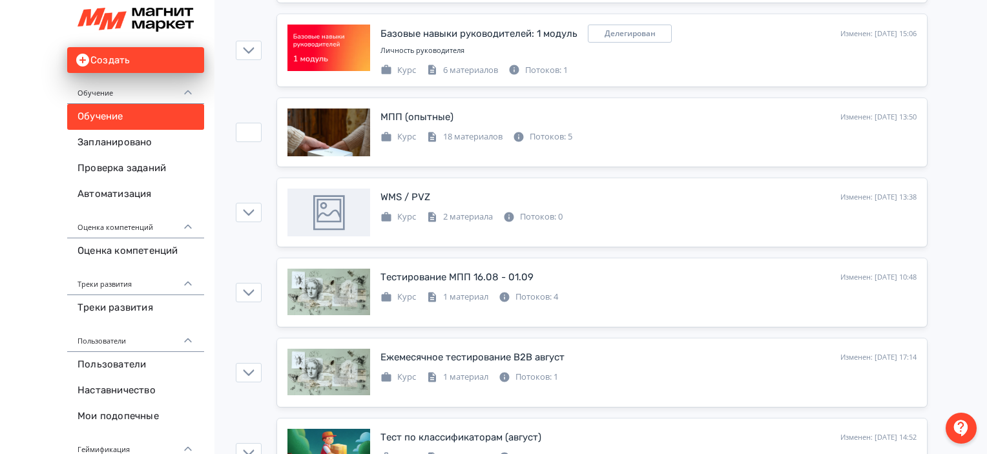
scroll to position [1211, 0]
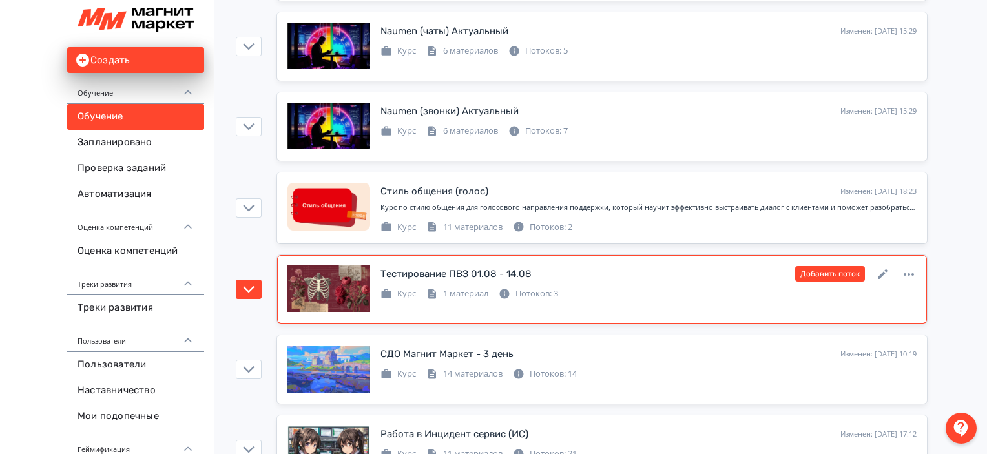
scroll to position [2584, 0]
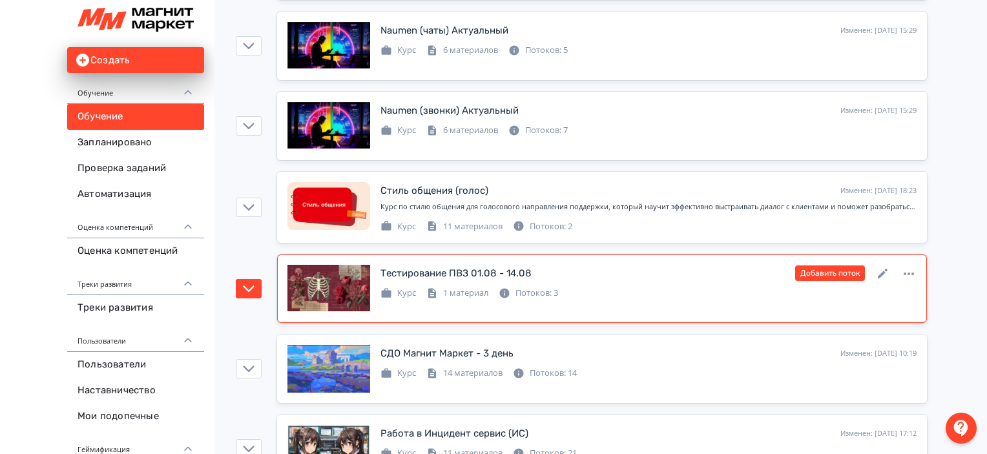
click at [725, 287] on div "Курс 1 материал Потоков: 3" at bounding box center [648, 291] width 536 height 15
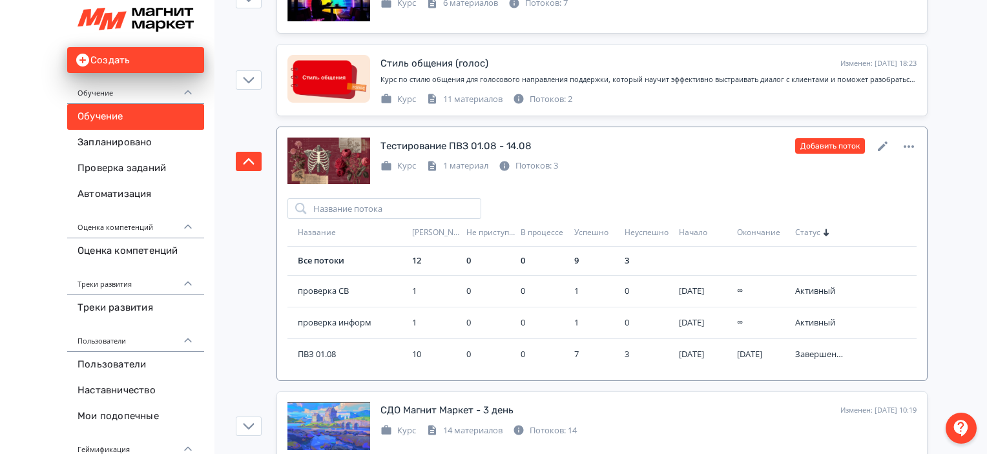
scroll to position [2712, 0]
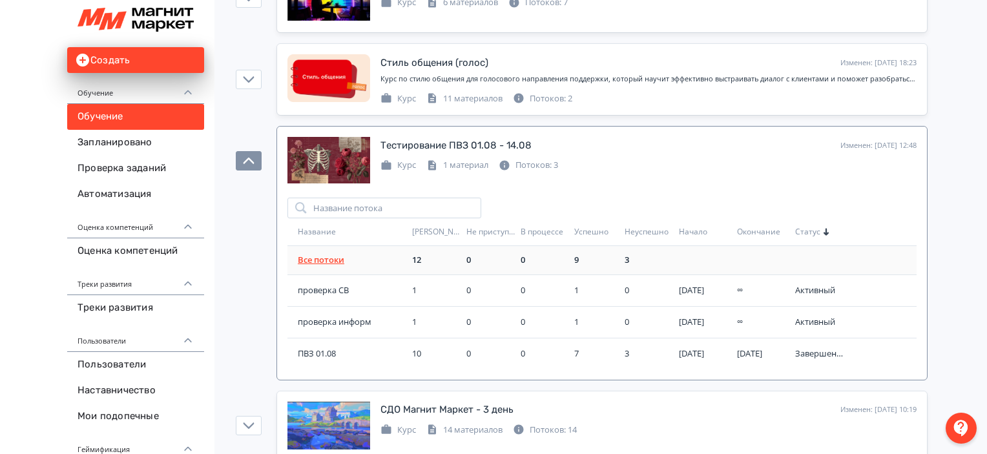
click at [323, 258] on td "Все потоки" at bounding box center [346, 260] width 119 height 29
click at [333, 254] on link "Все потоки" at bounding box center [321, 260] width 46 height 12
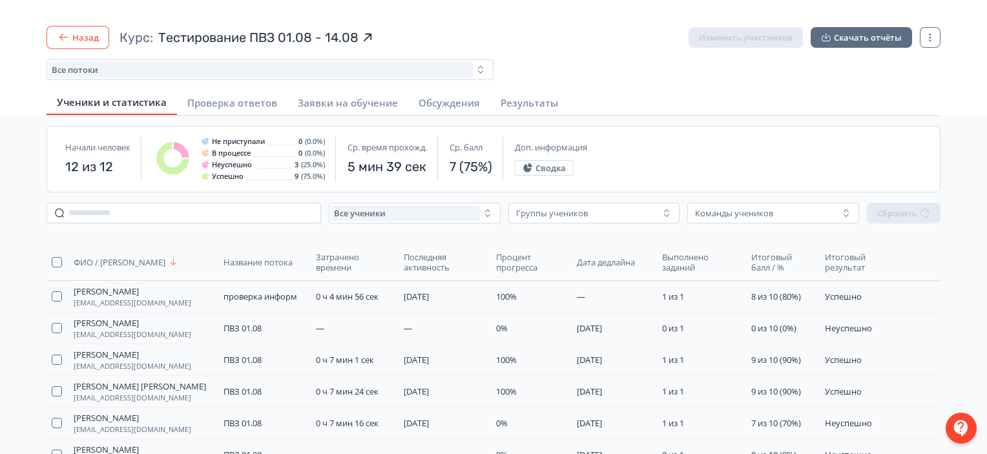
click at [70, 39] on button "Назад" at bounding box center [77, 37] width 63 height 23
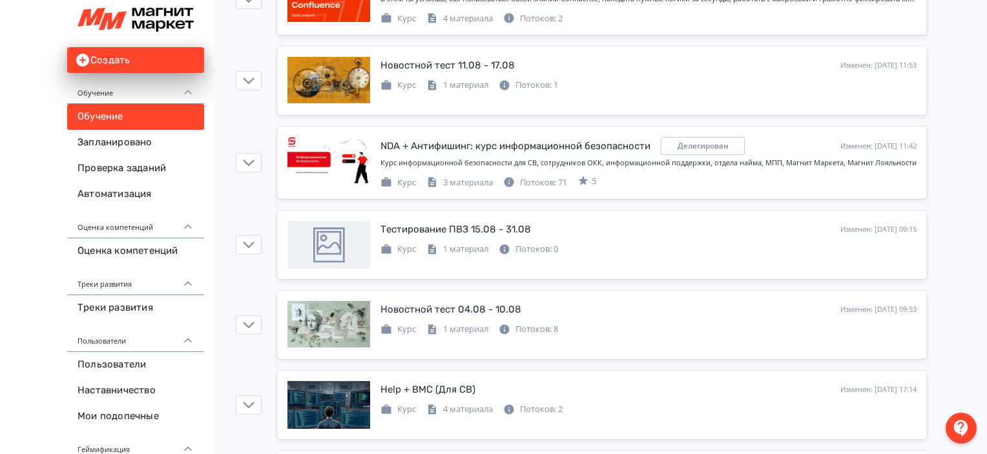
scroll to position [2621, 0]
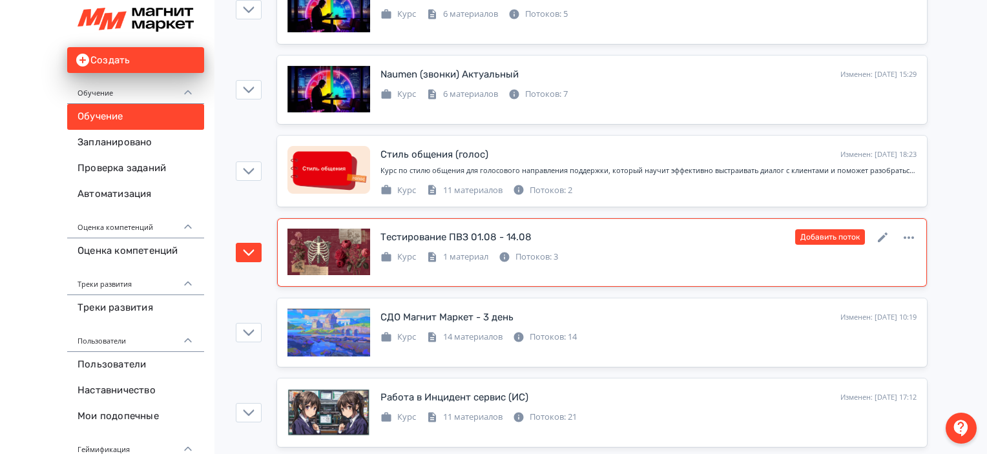
click at [695, 248] on div "Курс 1 материал Потоков: 3" at bounding box center [648, 255] width 536 height 15
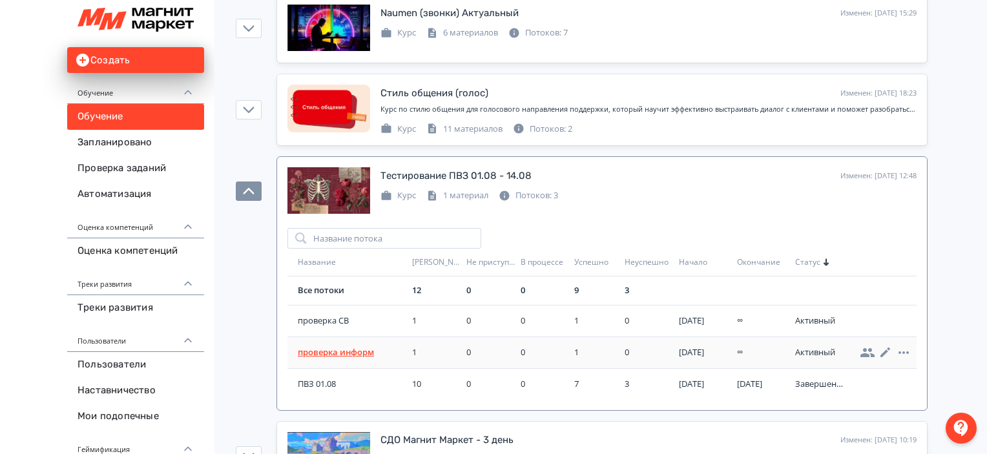
scroll to position [2683, 0]
click at [329, 379] on span "ПВЗ 01.08" at bounding box center [352, 383] width 109 height 13
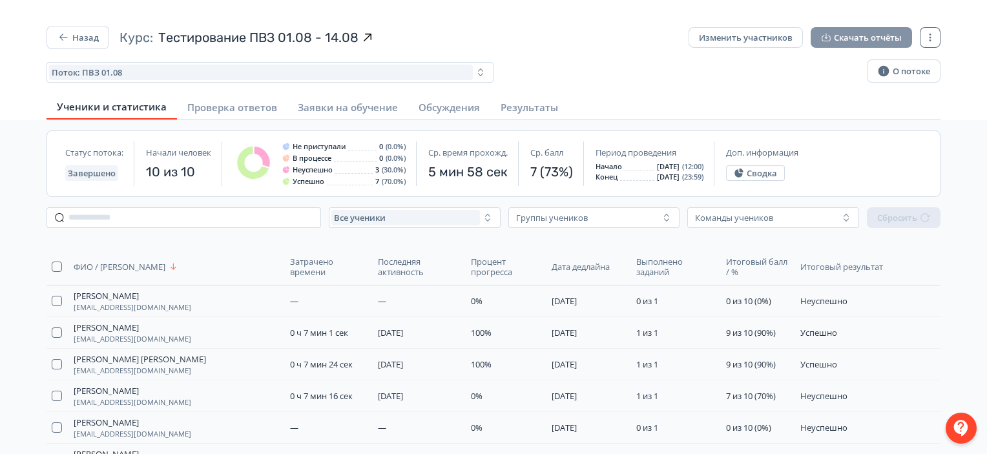
click at [871, 33] on button "Скачать отчёты" at bounding box center [860, 37] width 101 height 21
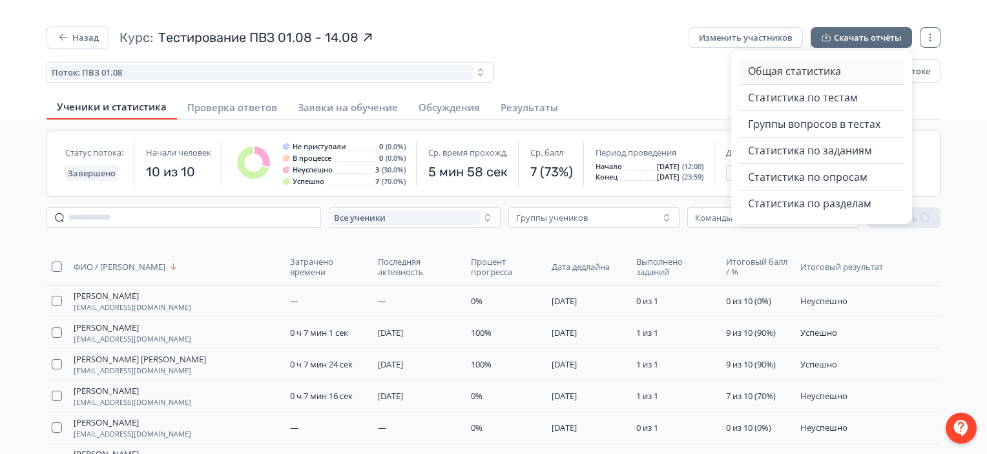
click at [815, 74] on span "Общая статистика" at bounding box center [794, 70] width 93 height 15
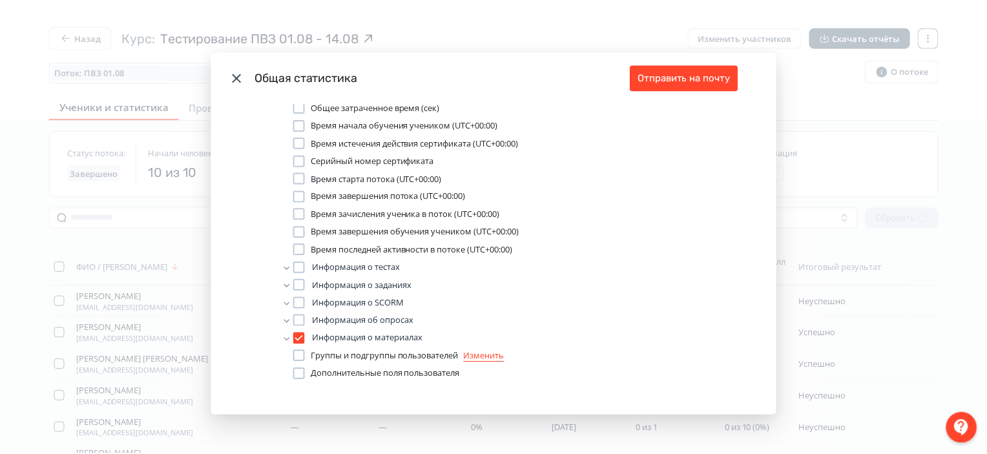
scroll to position [242, 0]
click at [699, 78] on button "Отправить на почту" at bounding box center [687, 78] width 108 height 26
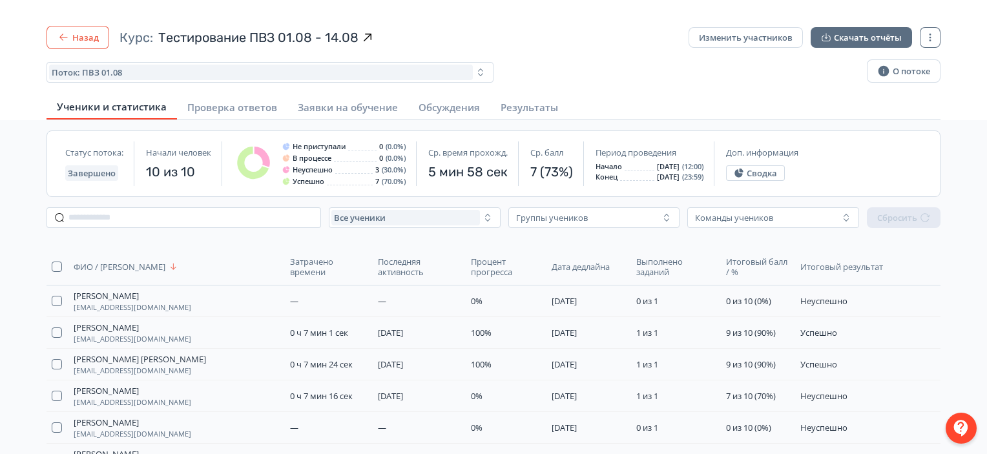
click at [93, 38] on button "Назад" at bounding box center [77, 37] width 63 height 23
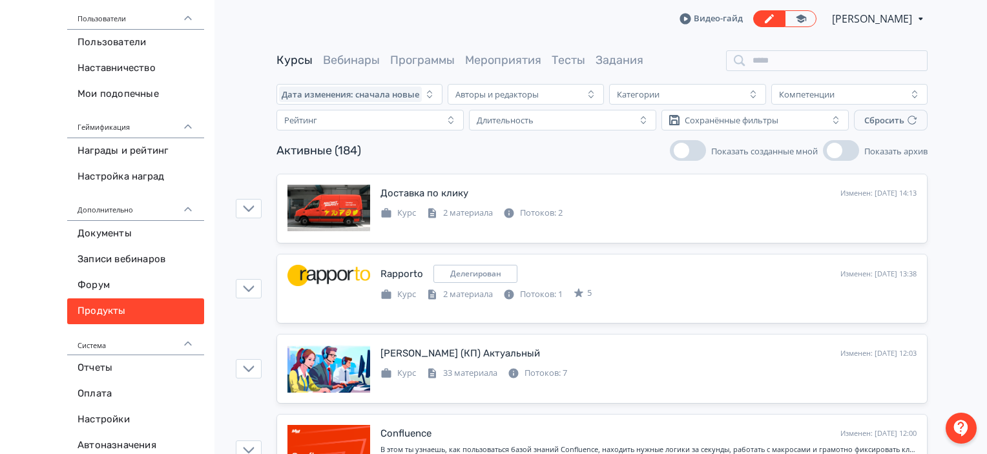
scroll to position [323, 0]
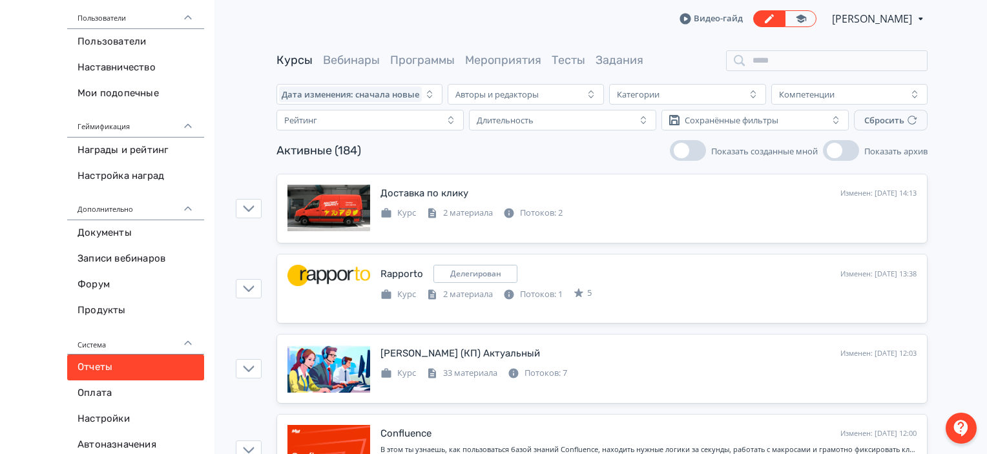
click at [147, 360] on link "Отчеты" at bounding box center [135, 368] width 137 height 26
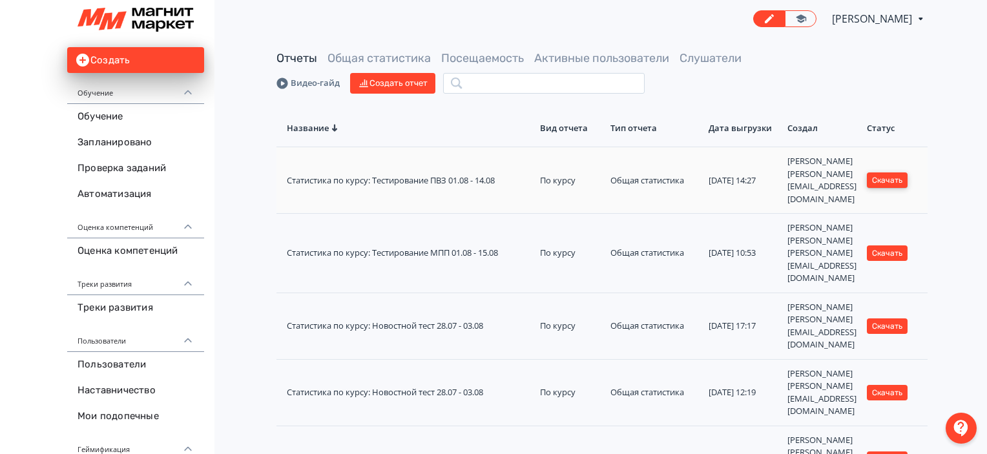
click at [883, 175] on button "Скачать" at bounding box center [887, 179] width 41 height 15
click at [121, 122] on link "Обучение" at bounding box center [135, 117] width 137 height 26
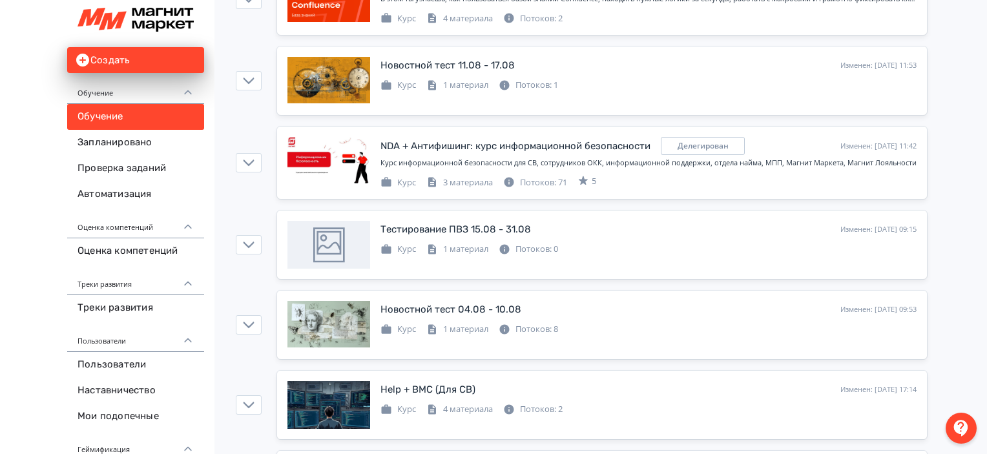
scroll to position [2621, 0]
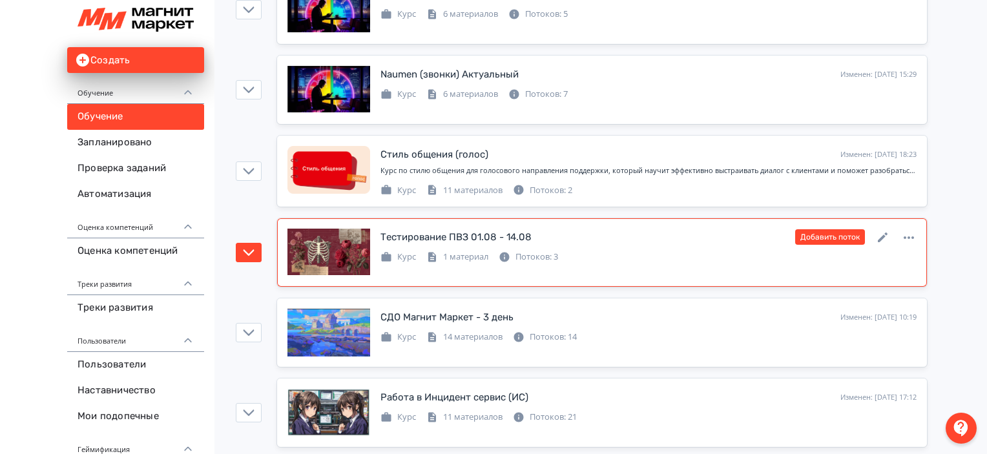
click at [739, 254] on div "Тестирование ПВЗ 01.08 - 14.08 Изменен: 06.08.2025 в 12:48 Добавить поток Курс …" at bounding box center [601, 253] width 629 height 48
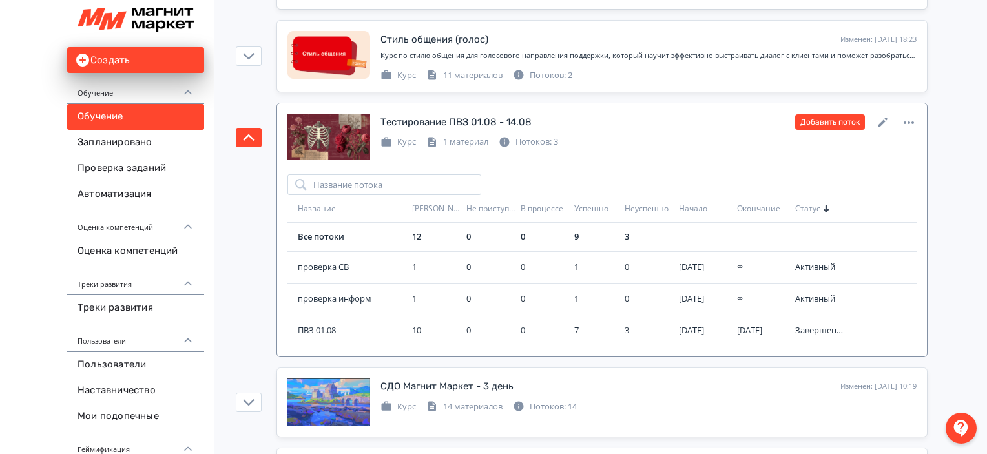
scroll to position [2736, 0]
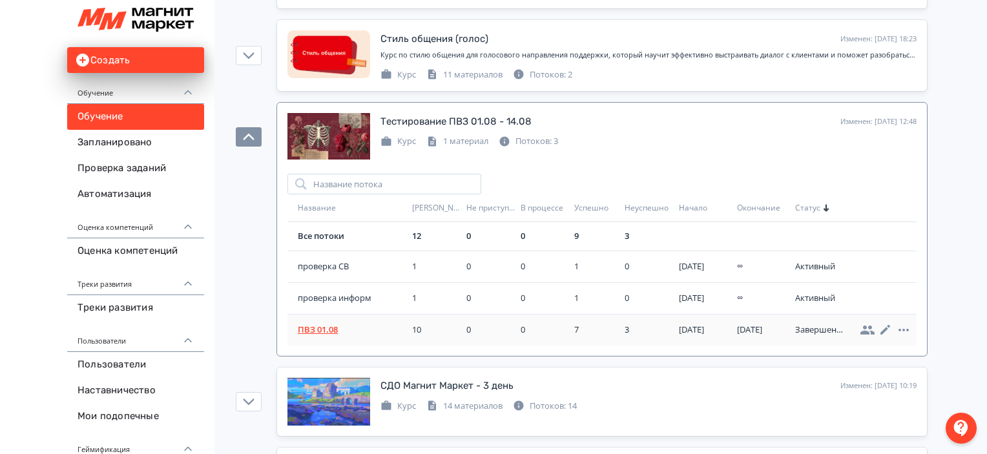
click at [327, 324] on span "ПВЗ 01.08" at bounding box center [352, 330] width 109 height 13
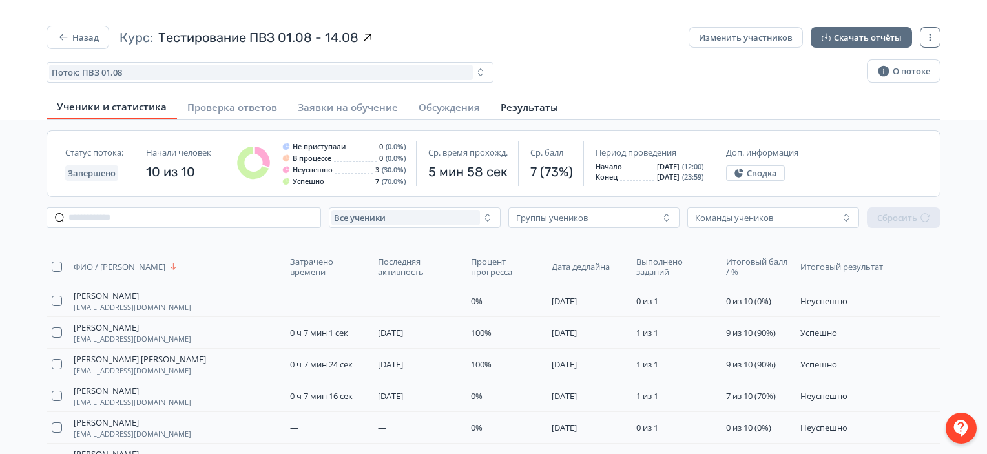
click at [518, 98] on button "Результаты" at bounding box center [529, 107] width 78 height 23
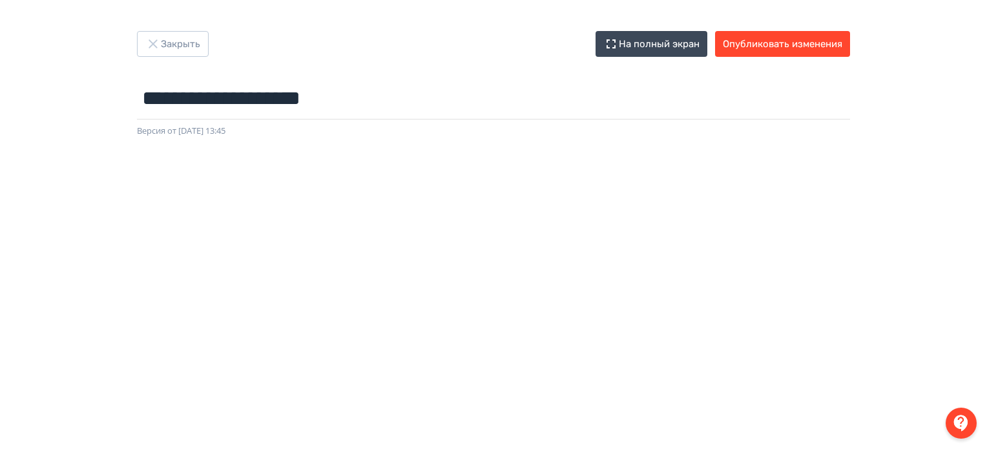
click at [508, 138] on div at bounding box center [493, 428] width 987 height 581
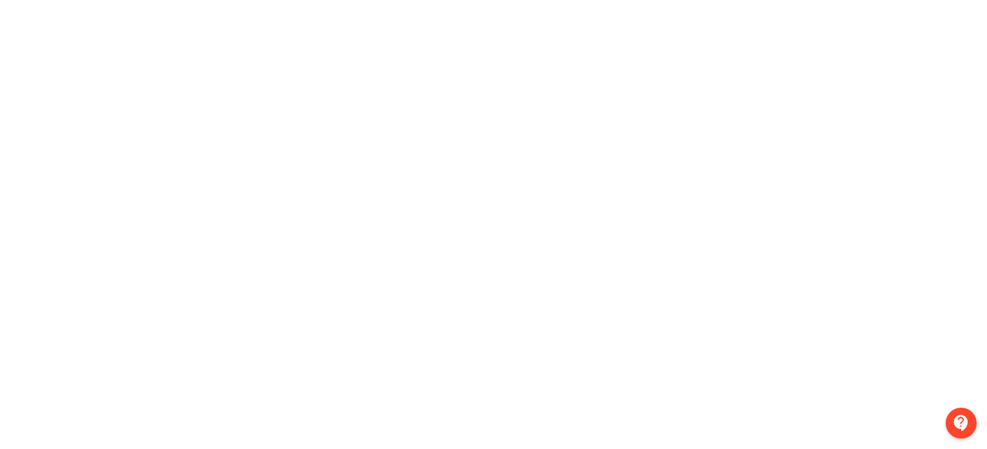
scroll to position [0, 3]
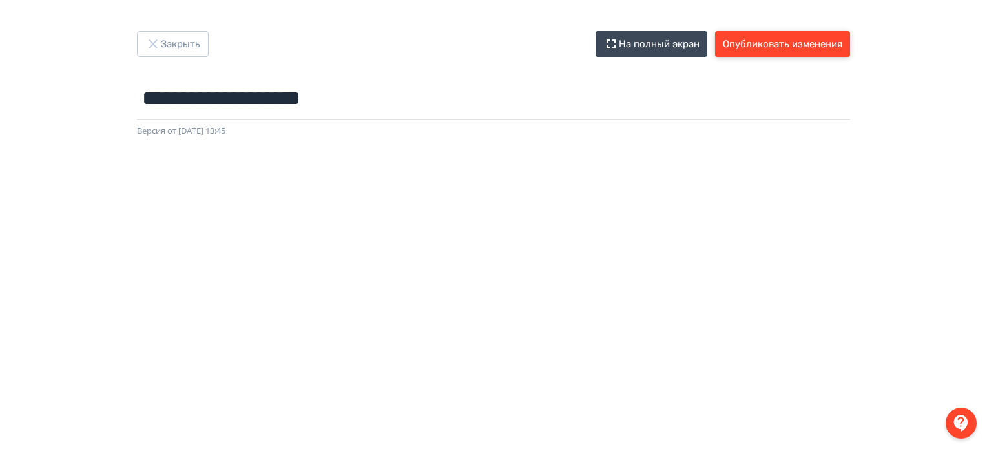
click at [820, 46] on button "Опубликовать изменения" at bounding box center [782, 44] width 135 height 26
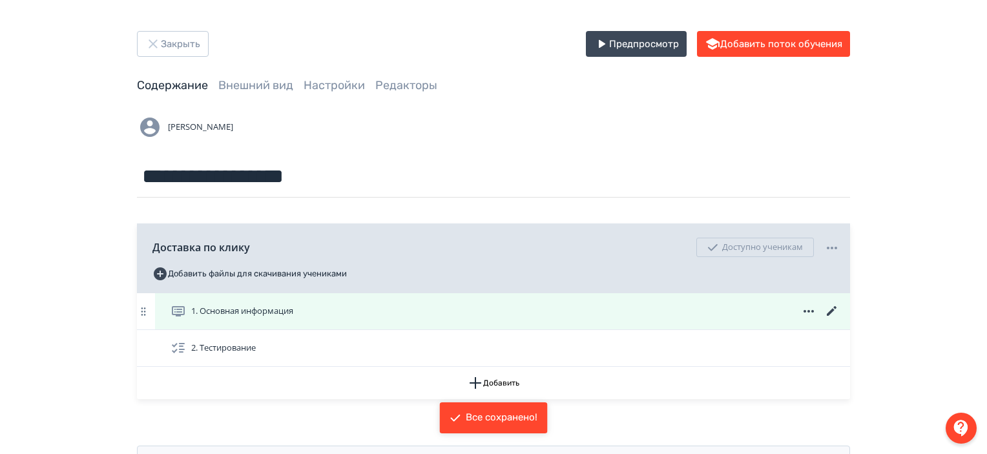
click at [834, 308] on icon at bounding box center [832, 311] width 10 height 10
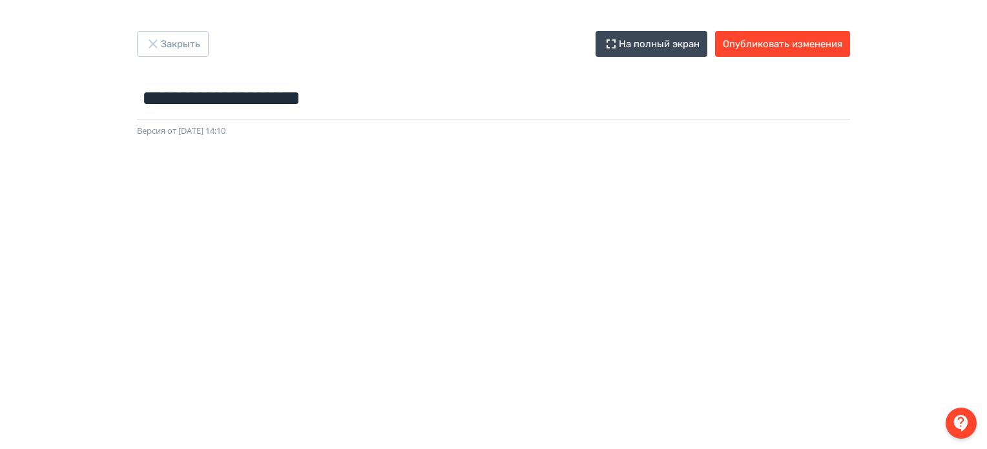
scroll to position [0, 3]
click at [814, 43] on button "Опубликовать изменения" at bounding box center [782, 44] width 135 height 26
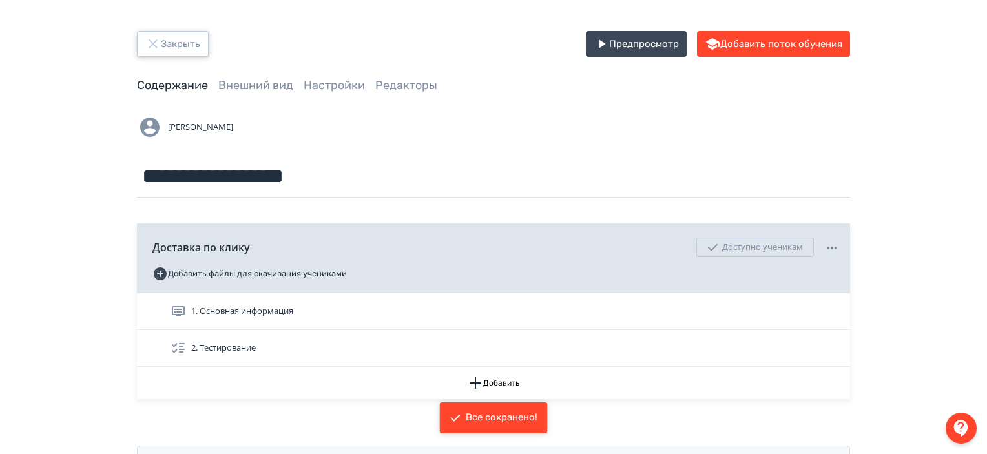
click at [191, 43] on button "Закрыть" at bounding box center [173, 44] width 72 height 26
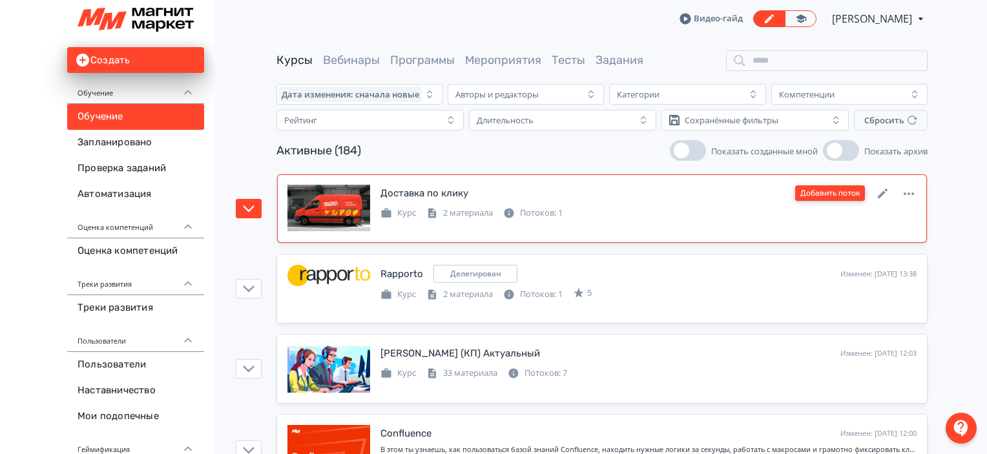
click at [854, 192] on button "Добавить поток" at bounding box center [830, 192] width 70 height 15
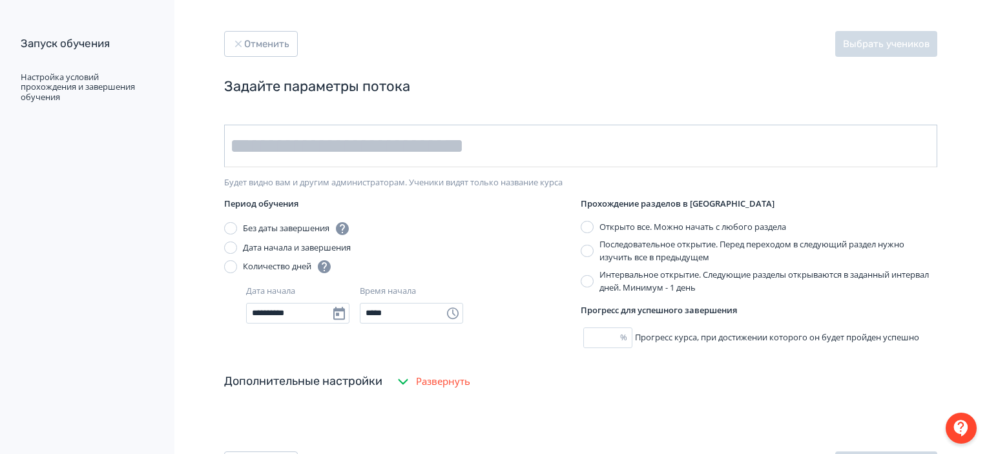
click at [433, 152] on input "text" at bounding box center [580, 146] width 713 height 43
click at [474, 145] on input "text" at bounding box center [580, 146] width 713 height 43
type input "*"
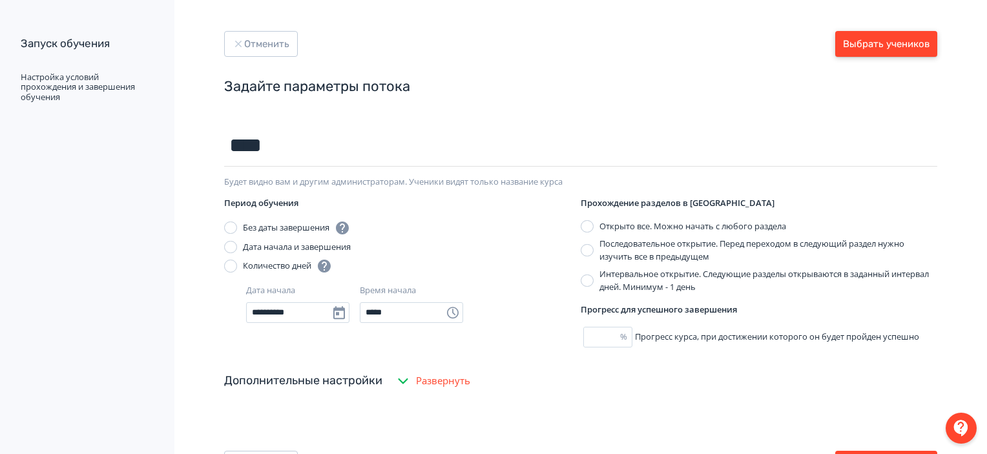
type input "****"
click at [863, 46] on button "Выбрать учеников" at bounding box center [886, 44] width 102 height 26
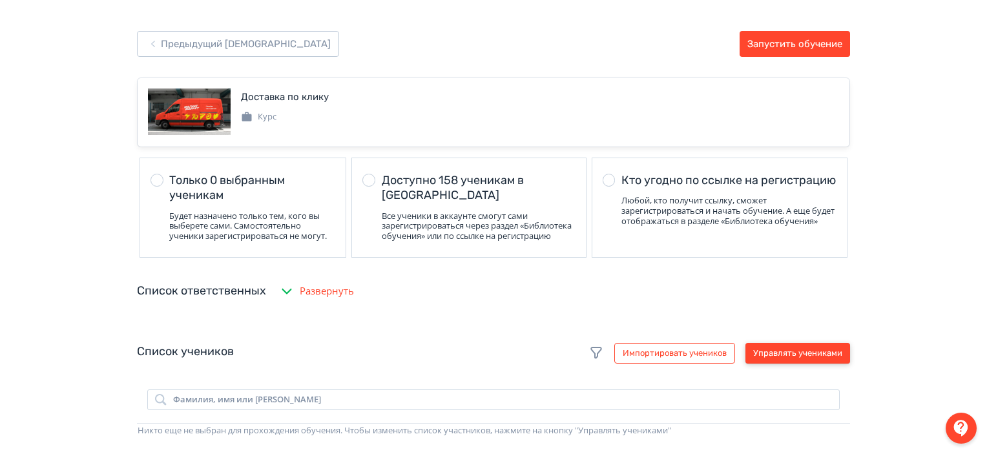
click at [807, 358] on button "Управлять учениками" at bounding box center [797, 353] width 105 height 21
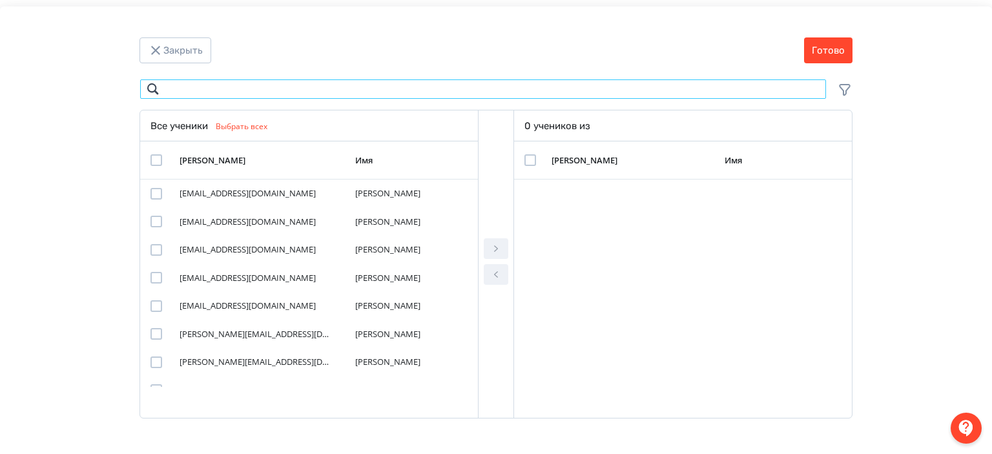
click at [382, 88] on input "Modal" at bounding box center [482, 89] width 687 height 21
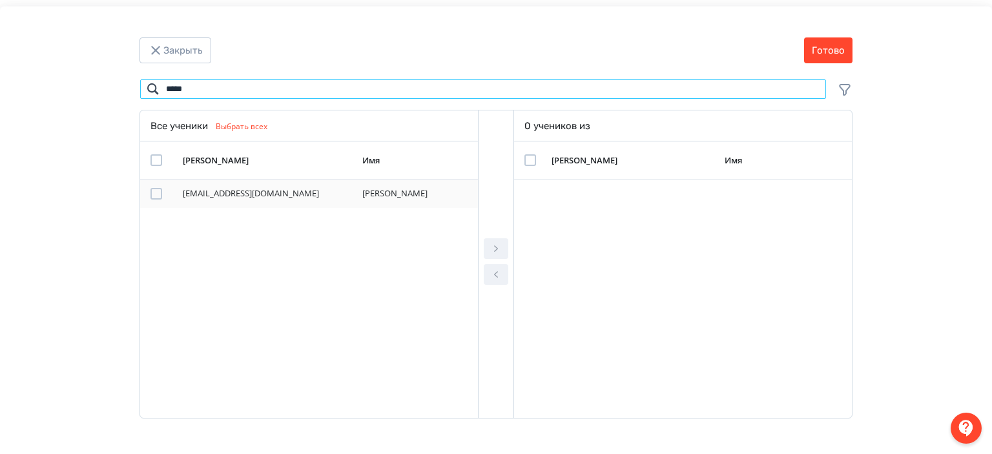
type input "*****"
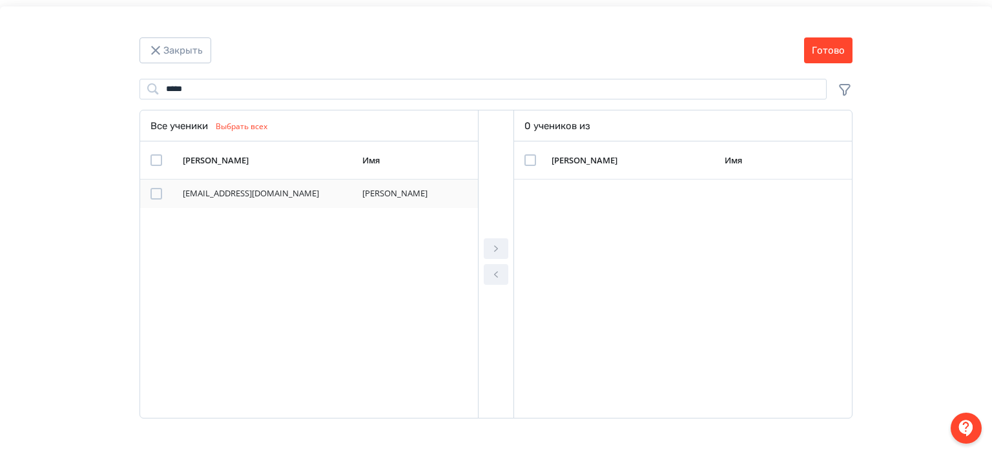
click at [158, 193] on div "Modal" at bounding box center [156, 194] width 12 height 12
click at [498, 250] on icon "Modal" at bounding box center [495, 248] width 15 height 15
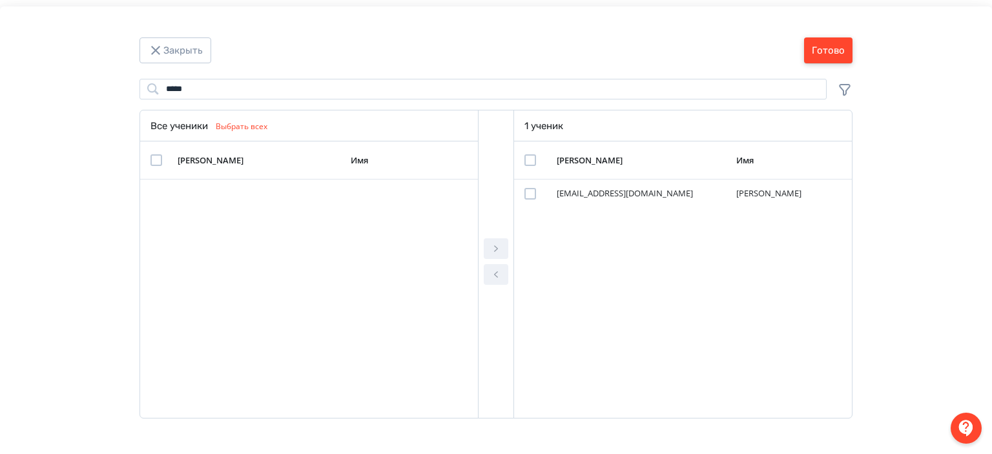
click at [819, 47] on button "Готово" at bounding box center [828, 50] width 48 height 26
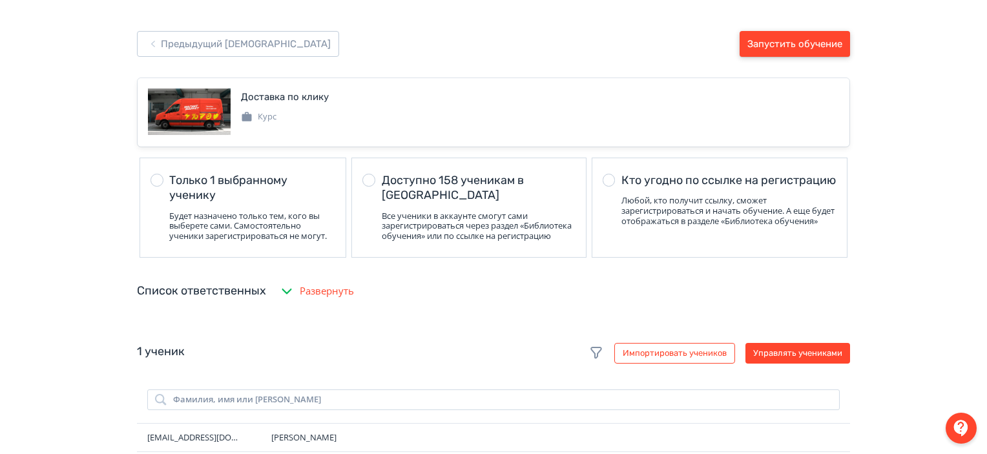
click at [819, 47] on button "Запустить обучение" at bounding box center [794, 44] width 110 height 26
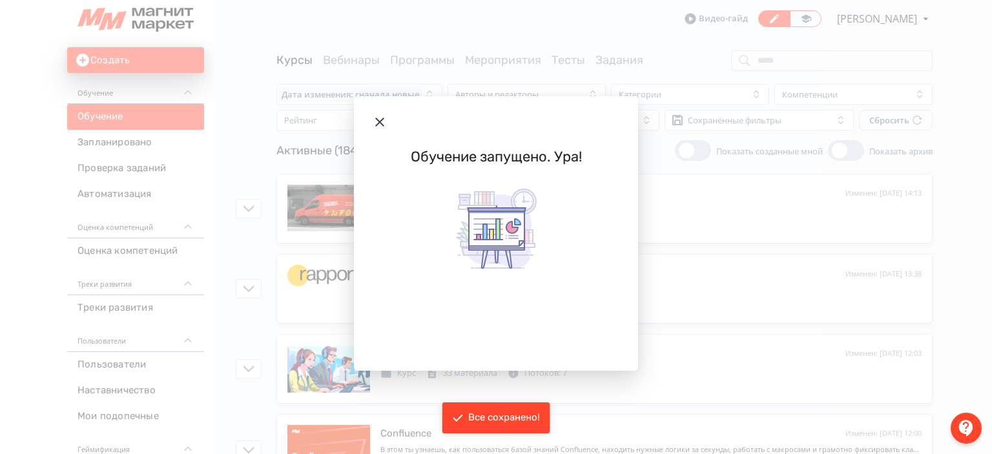
click at [382, 117] on icon "Modal" at bounding box center [379, 121] width 15 height 15
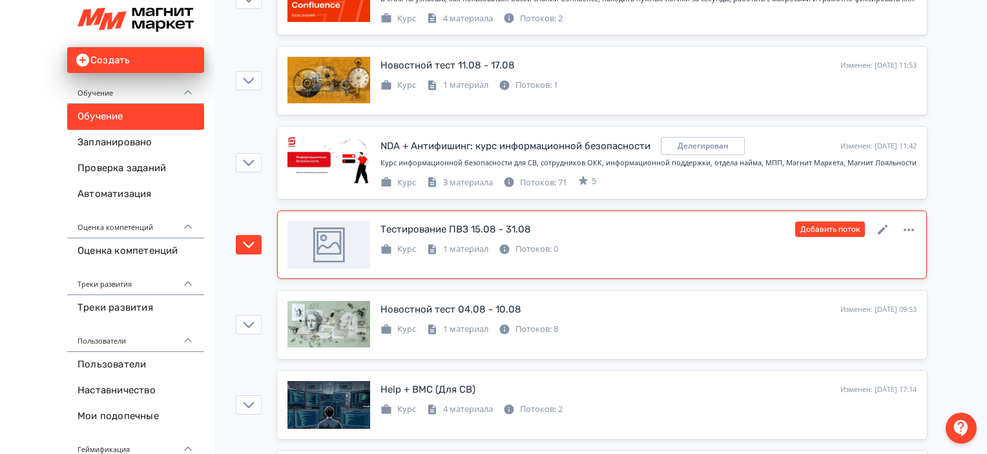
scroll to position [2621, 0]
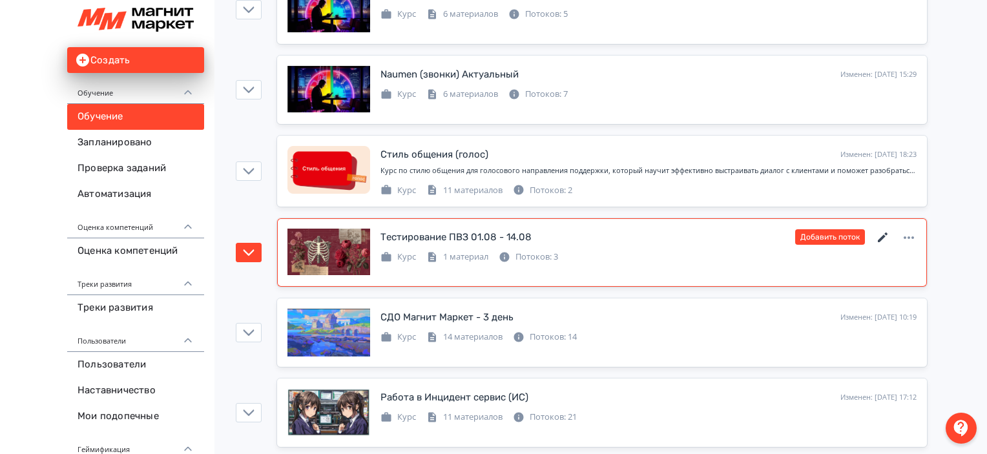
click at [886, 231] on icon at bounding box center [882, 237] width 15 height 15
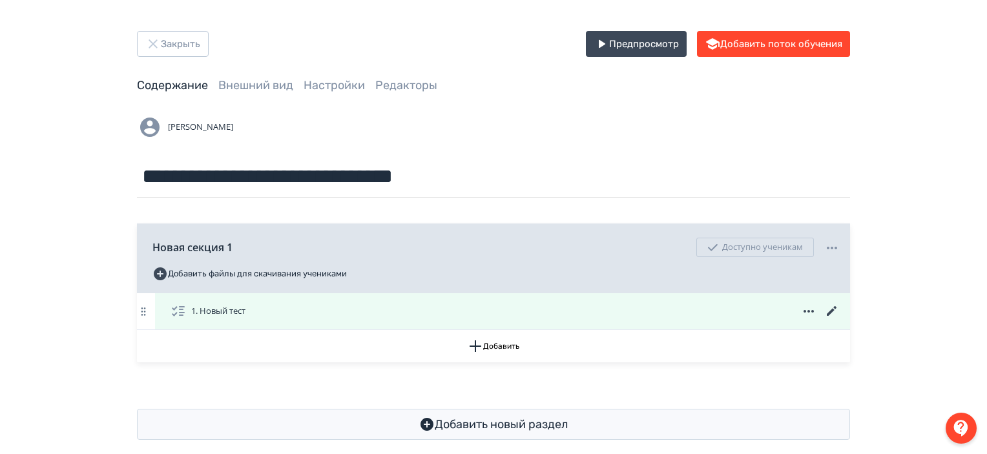
click at [827, 308] on icon at bounding box center [831, 311] width 15 height 15
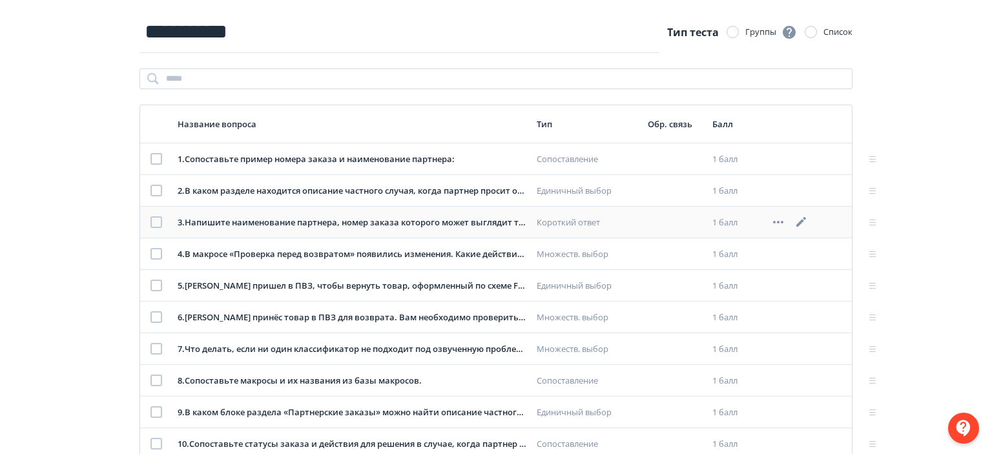
scroll to position [103, 0]
click at [799, 348] on icon at bounding box center [798, 348] width 15 height 15
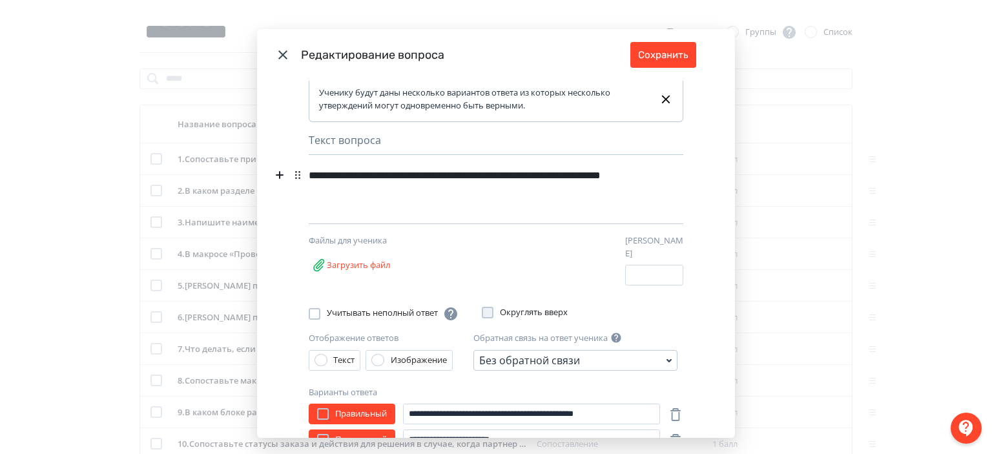
scroll to position [5, 0]
click at [661, 55] on button "Сохранить" at bounding box center [663, 55] width 66 height 26
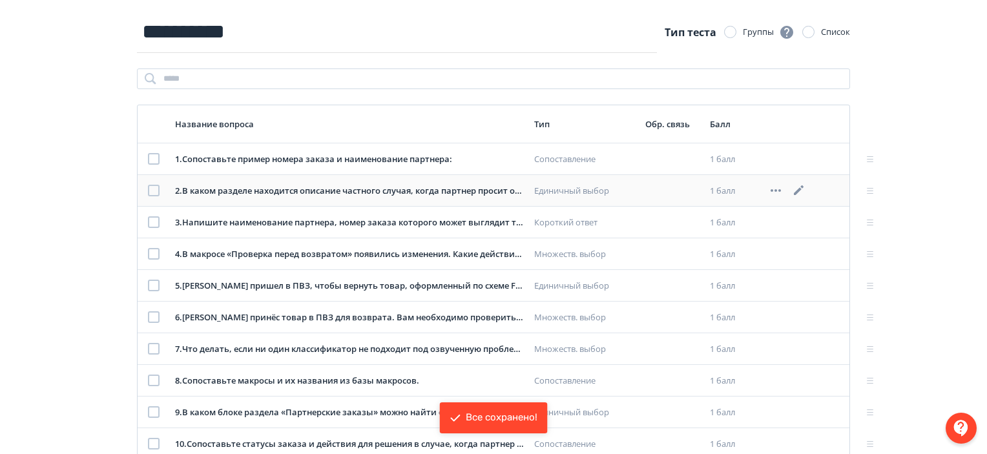
click at [798, 191] on icon at bounding box center [799, 190] width 10 height 10
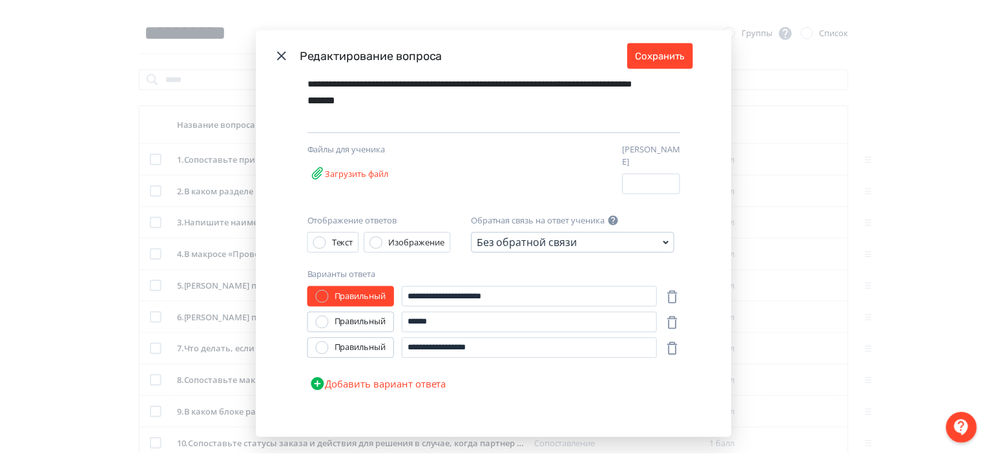
scroll to position [0, 0]
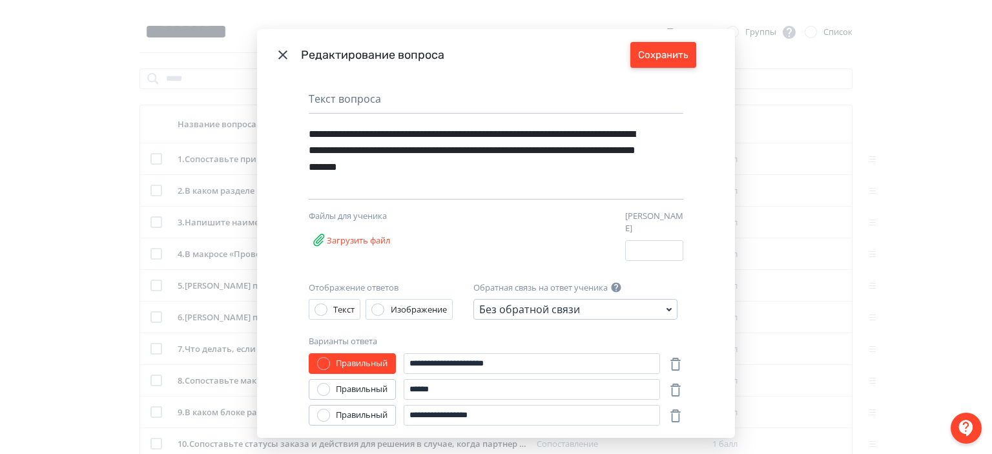
click at [631, 54] on button "Сохранить" at bounding box center [663, 55] width 66 height 26
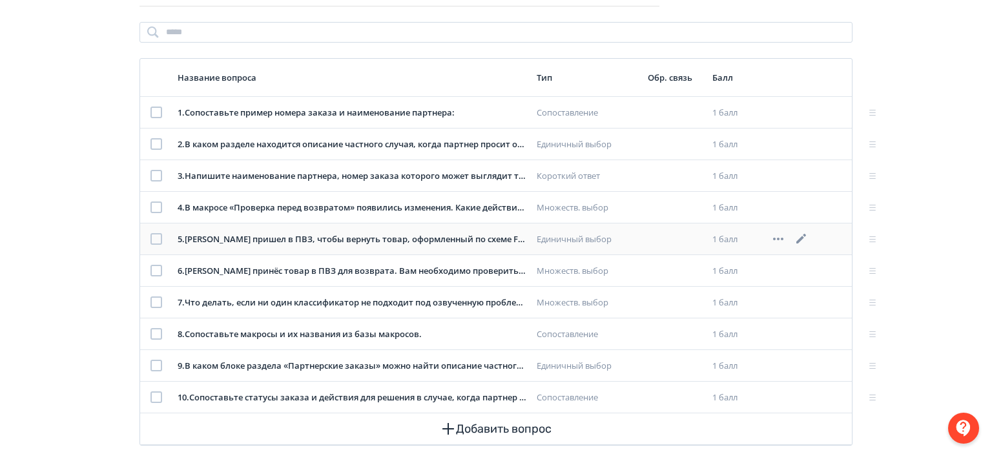
scroll to position [170, 0]
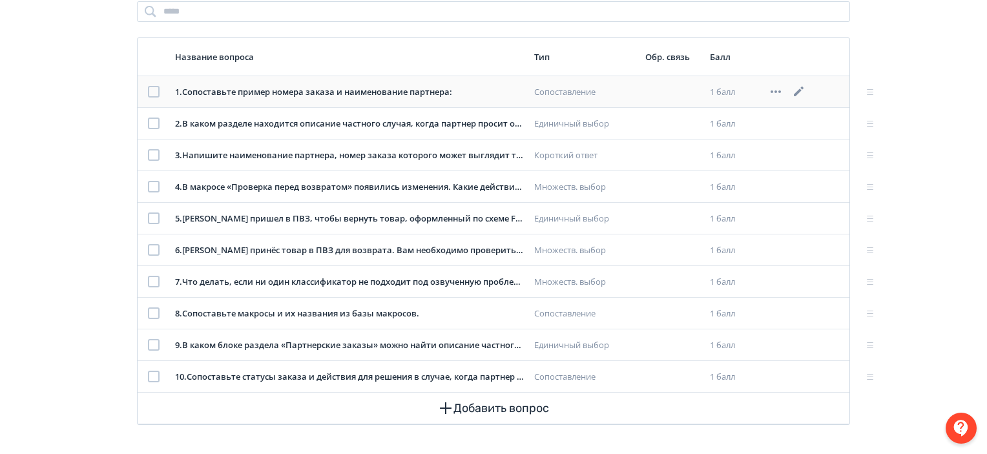
click at [804, 88] on icon at bounding box center [798, 91] width 15 height 15
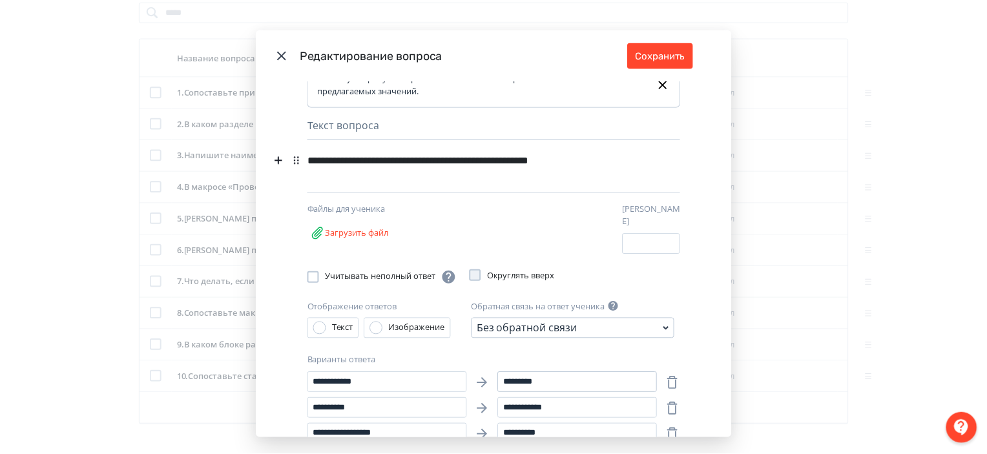
scroll to position [0, 0]
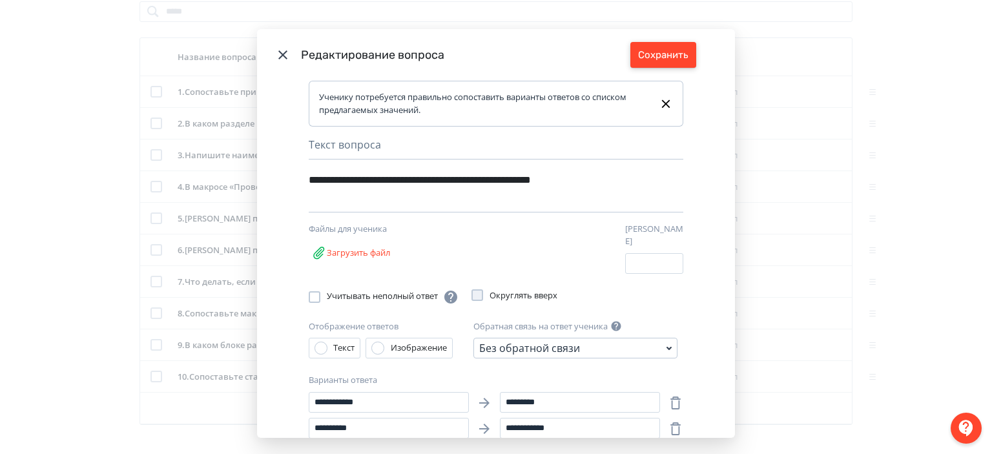
click at [678, 50] on button "Сохранить" at bounding box center [663, 55] width 66 height 26
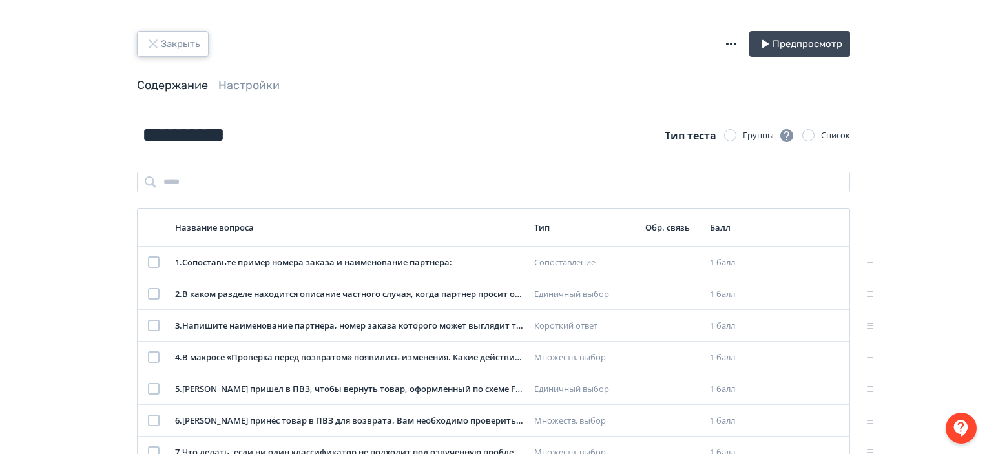
click at [191, 48] on button "Закрыть" at bounding box center [173, 44] width 72 height 26
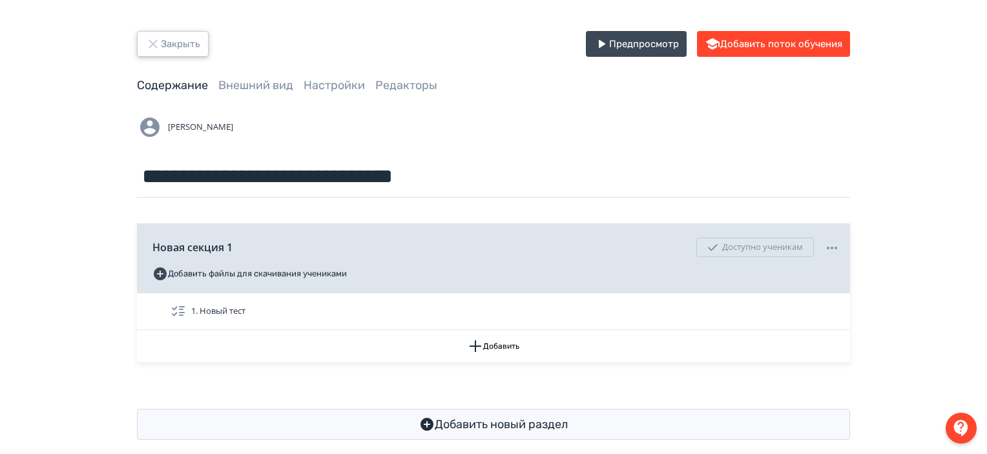
click at [170, 36] on button "Закрыть" at bounding box center [173, 44] width 72 height 26
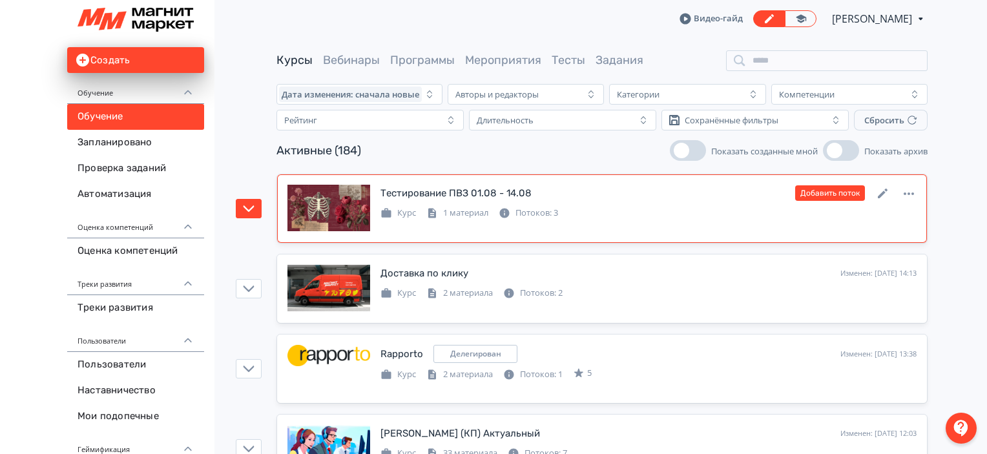
click at [760, 212] on div "Курс 1 материал Потоков: 3" at bounding box center [648, 211] width 536 height 15
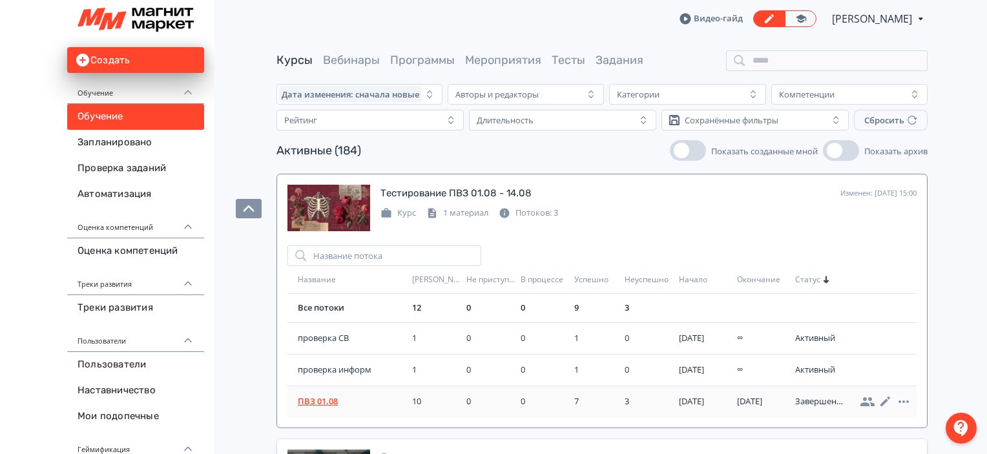
click at [332, 406] on span "ПВЗ 01.08" at bounding box center [352, 401] width 109 height 13
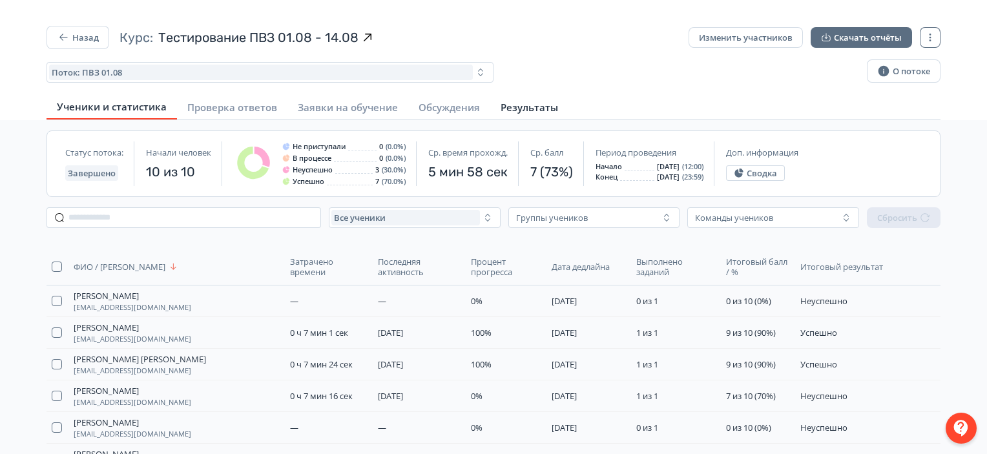
click at [497, 107] on button "Результаты" at bounding box center [529, 107] width 78 height 23
